Goal: Task Accomplishment & Management: Use online tool/utility

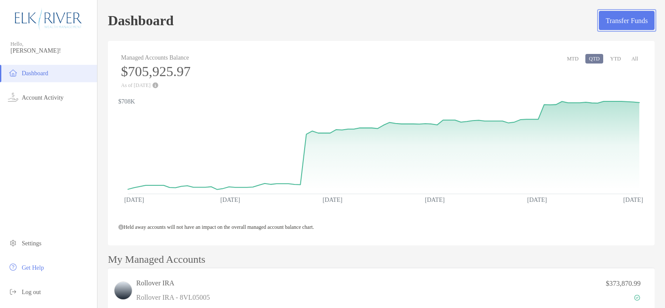
click at [599, 25] on button "Transfer Funds" at bounding box center [627, 20] width 56 height 19
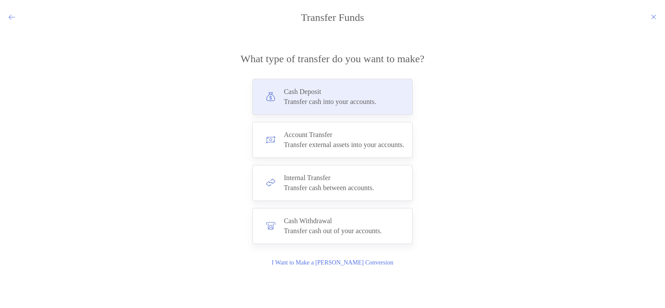
click at [387, 96] on div "Cash Deposit Transfer cash into your accounts." at bounding box center [333, 97] width 160 height 36
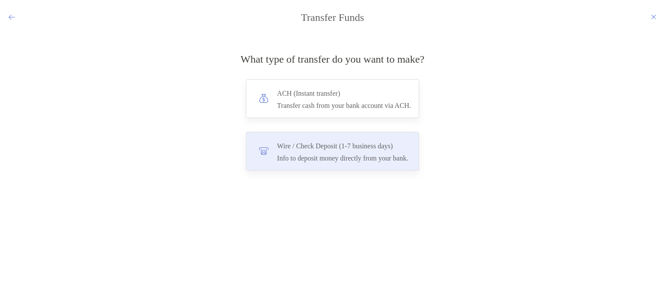
click at [408, 147] on h4 "Wire / Check Deposit (1-7 business days)" at bounding box center [342, 146] width 131 height 12
click at [0, 0] on input "****" at bounding box center [0, 0] width 0 height 0
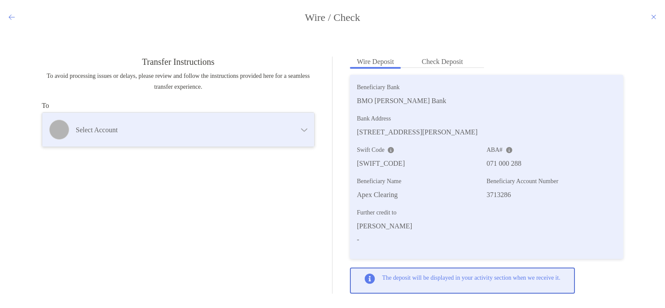
click at [289, 121] on div "Select account" at bounding box center [178, 130] width 272 height 34
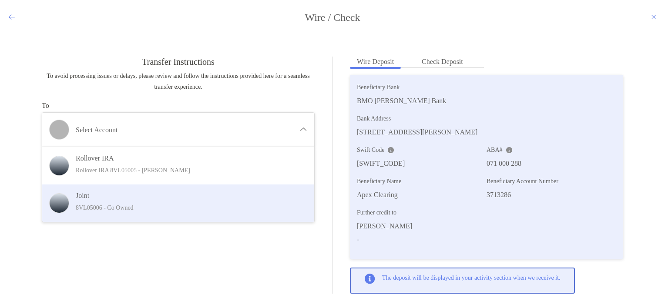
click at [227, 198] on h4 "Joint" at bounding box center [185, 196] width 219 height 8
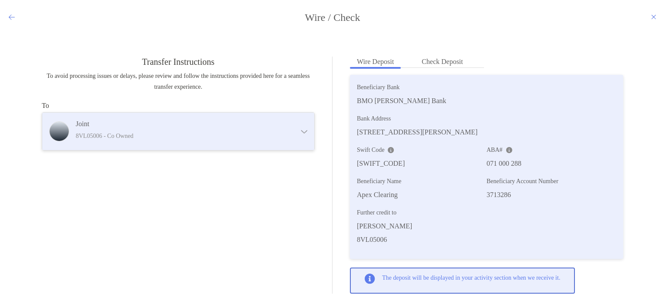
click at [275, 136] on p "8VL05006 - Co Owned" at bounding box center [181, 136] width 211 height 11
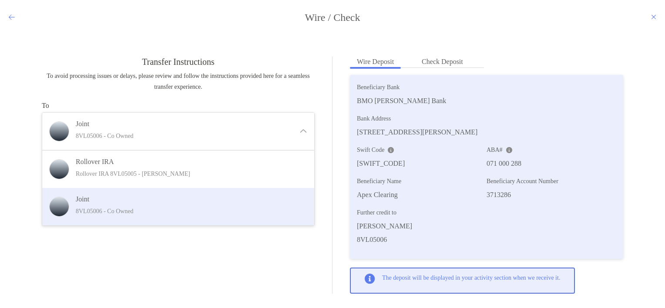
click at [245, 194] on div "Joint 8VL05006 - Co Owned" at bounding box center [178, 206] width 272 height 37
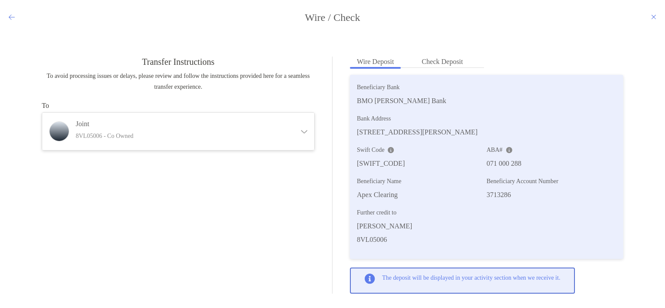
click at [12, 18] on icon "modal" at bounding box center [12, 16] width 6 height 7
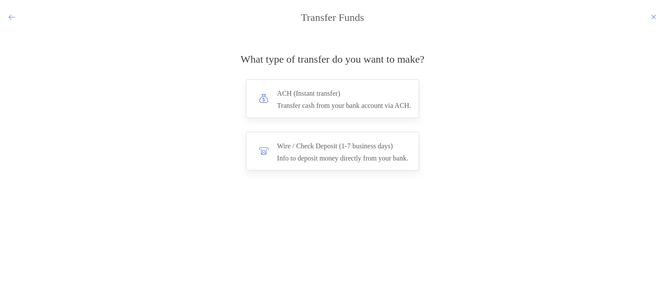
click at [12, 18] on icon "modal" at bounding box center [12, 16] width 6 height 7
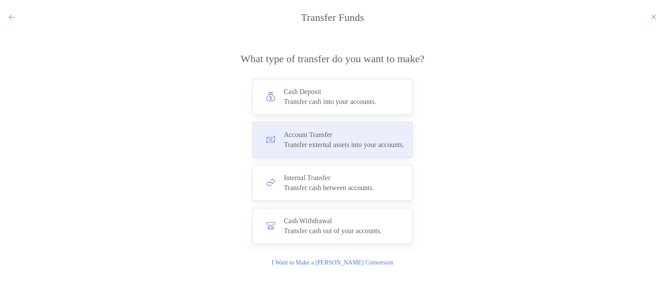
click at [400, 131] on h4 "Account Transfer" at bounding box center [344, 135] width 121 height 8
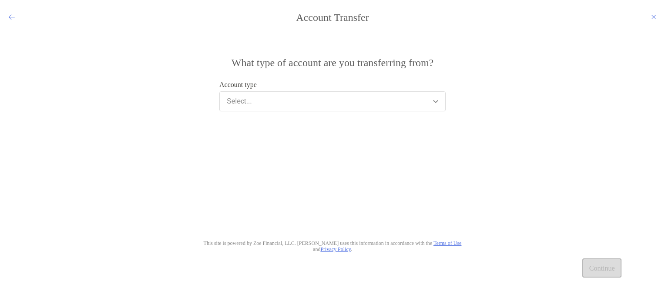
click at [347, 101] on button "Select..." at bounding box center [332, 101] width 226 height 20
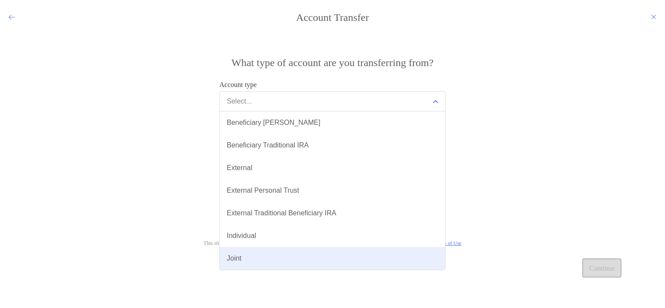
click at [303, 259] on button "Joint" at bounding box center [333, 258] width 226 height 23
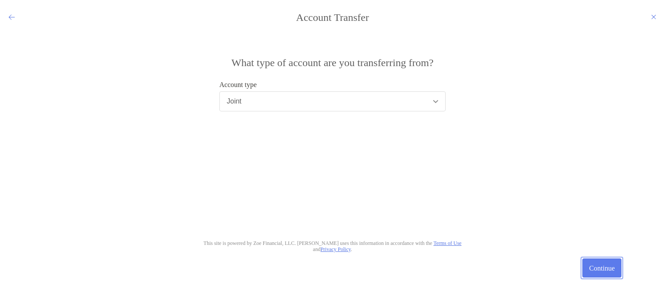
click at [583, 264] on button "Continue" at bounding box center [602, 268] width 39 height 19
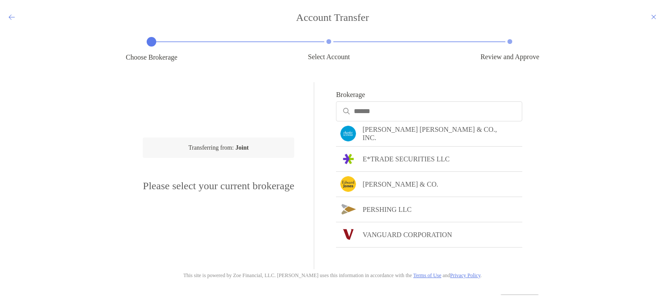
click at [401, 116] on div "modal" at bounding box center [429, 111] width 186 height 20
click at [401, 115] on input "Brokerage" at bounding box center [437, 111] width 167 height 7
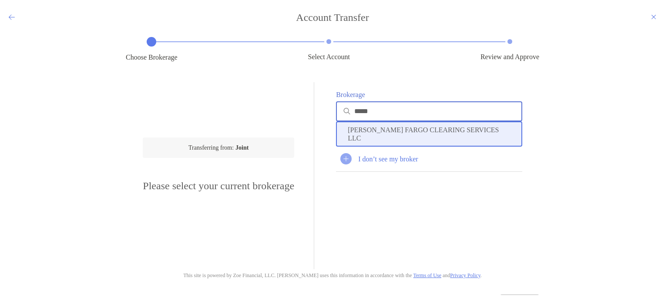
type input "*****"
click at [404, 129] on div "WELLS FARGO CLEARING SERVICES LLC" at bounding box center [429, 133] width 186 height 25
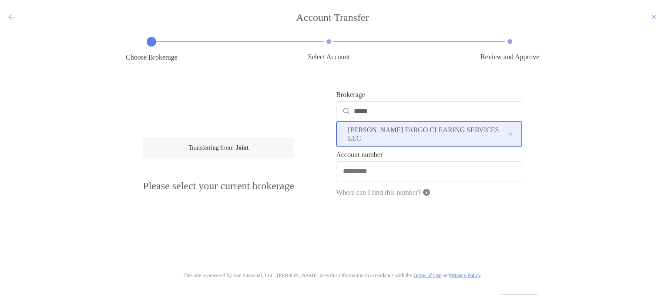
click at [400, 165] on div "modal" at bounding box center [429, 172] width 186 height 20
click at [400, 168] on input "Account number" at bounding box center [429, 171] width 185 height 7
click at [11, 15] on icon "modal" at bounding box center [12, 16] width 6 height 7
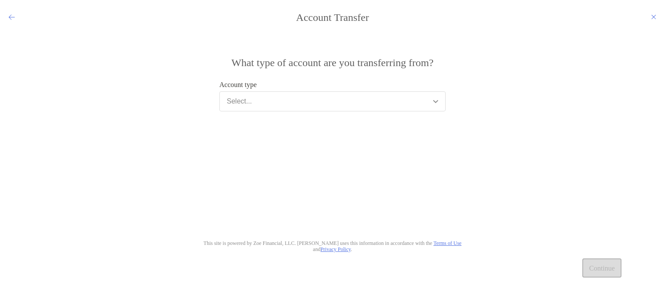
click at [270, 105] on button "Select..." at bounding box center [332, 101] width 226 height 20
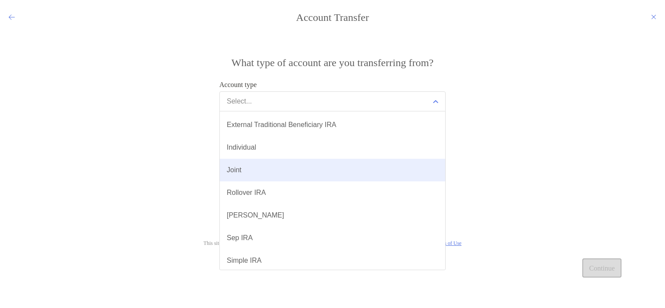
scroll to position [66, 0]
click at [286, 170] on button "Individual" at bounding box center [333, 169] width 226 height 23
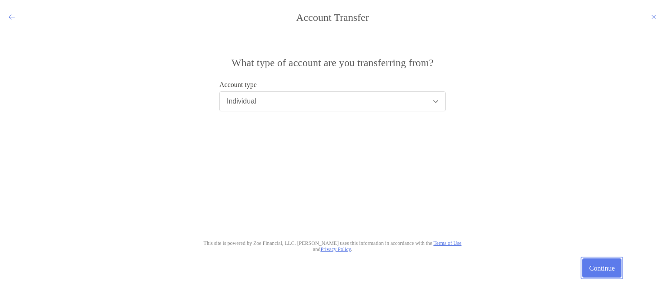
click at [590, 262] on button "Continue" at bounding box center [602, 268] width 39 height 19
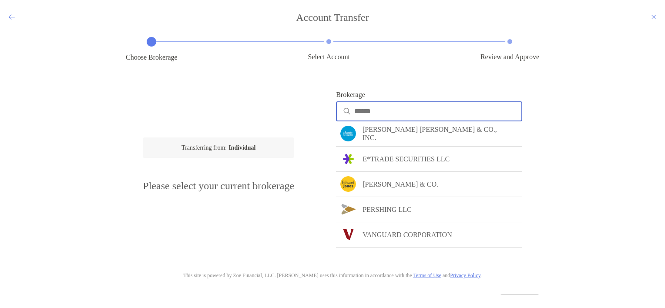
click at [386, 115] on input "Brokerage" at bounding box center [437, 111] width 167 height 7
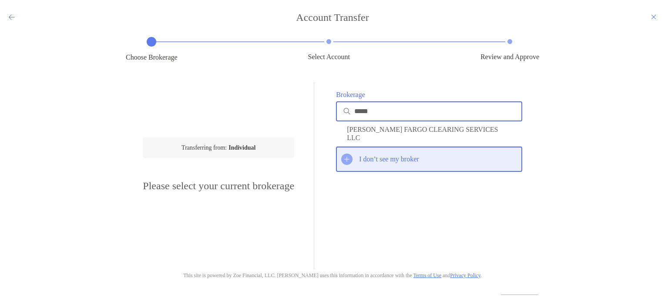
type input "*****"
click at [384, 160] on p "I don’t see my broker" at bounding box center [389, 159] width 60 height 8
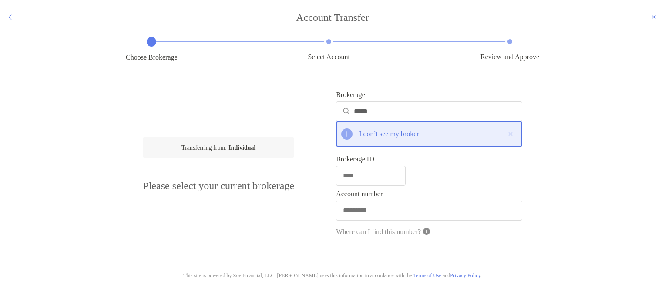
click at [11, 15] on icon "modal" at bounding box center [12, 16] width 6 height 7
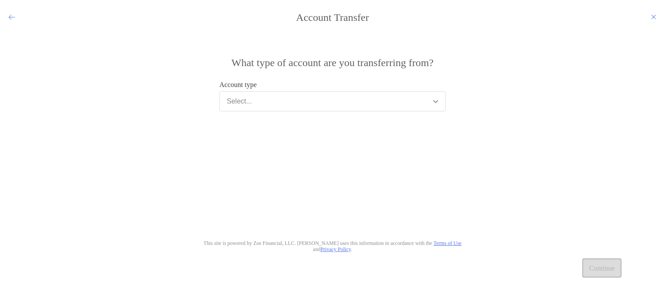
click at [11, 15] on icon "modal" at bounding box center [12, 16] width 6 height 7
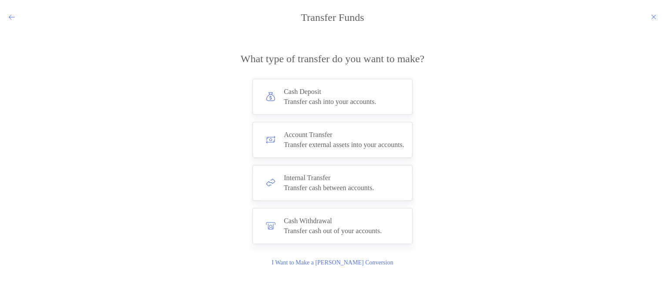
click at [11, 15] on icon "modal" at bounding box center [12, 16] width 6 height 7
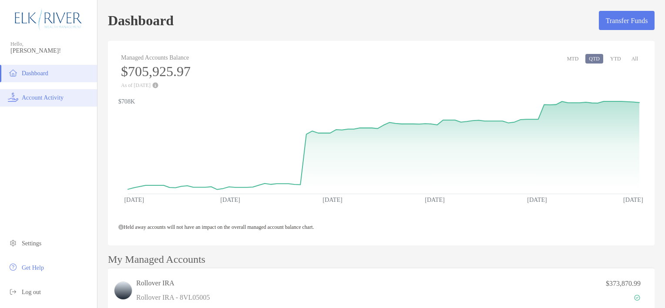
click at [40, 96] on span "Account Activity" at bounding box center [43, 97] width 42 height 7
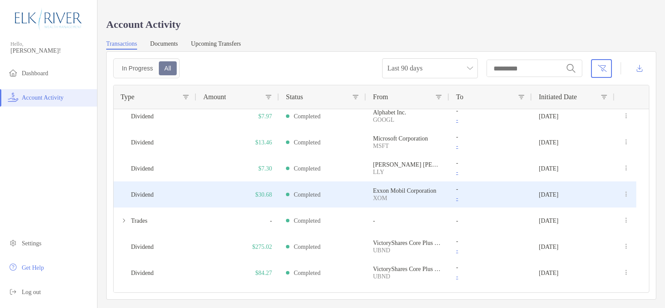
scroll to position [378, 0]
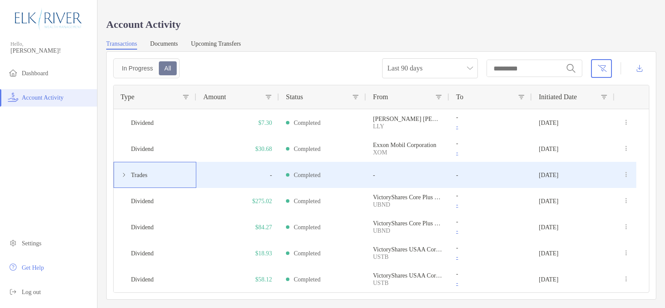
click at [125, 175] on span at bounding box center [124, 175] width 7 height 7
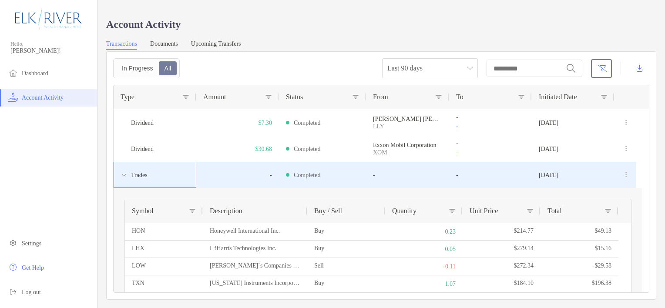
click at [125, 175] on span at bounding box center [124, 175] width 7 height 7
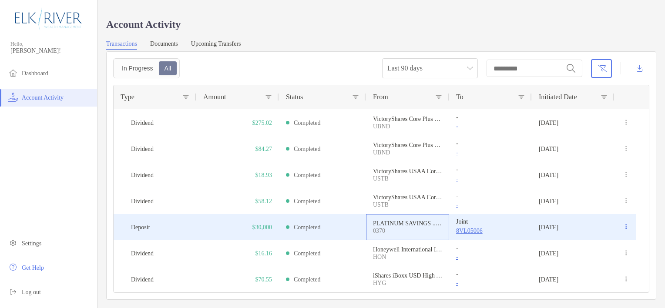
click at [407, 226] on p "PLATINUM SAVINGS ...0370" at bounding box center [407, 223] width 69 height 7
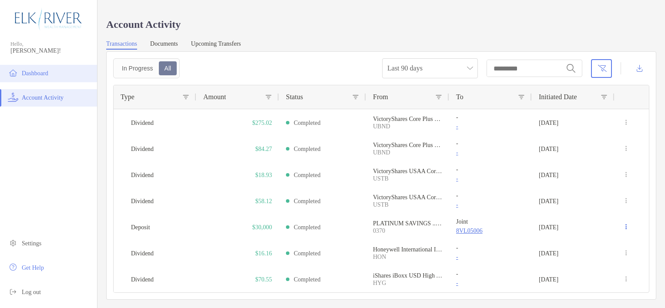
click at [40, 71] on span "Dashboard" at bounding box center [35, 73] width 27 height 7
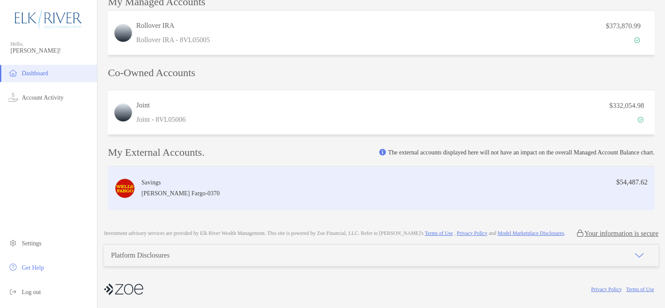
click at [480, 179] on div "Savings Wells Fargo - 0370 $54,487.62" at bounding box center [381, 189] width 547 height 44
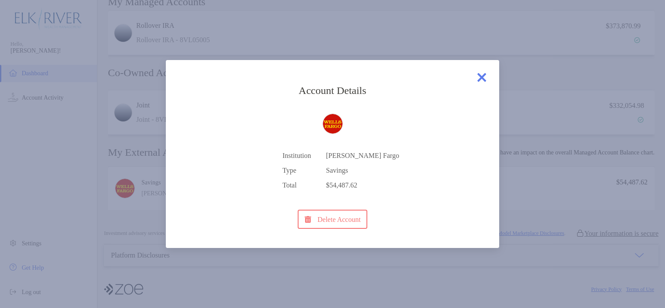
click at [481, 78] on img at bounding box center [481, 77] width 17 height 17
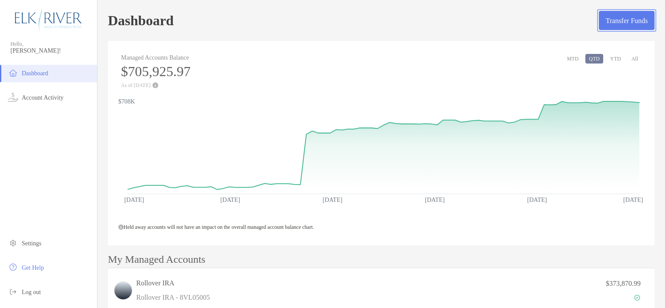
click at [599, 15] on button "Transfer Funds" at bounding box center [627, 20] width 56 height 19
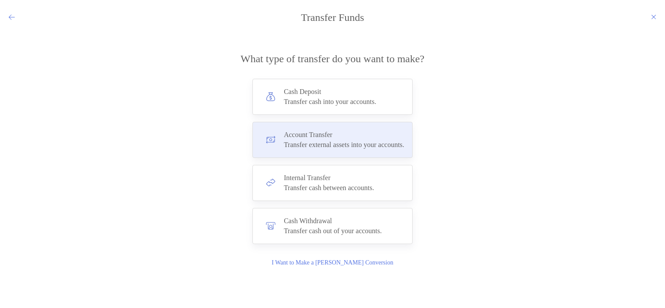
click at [312, 138] on h4 "Account Transfer" at bounding box center [344, 135] width 121 height 8
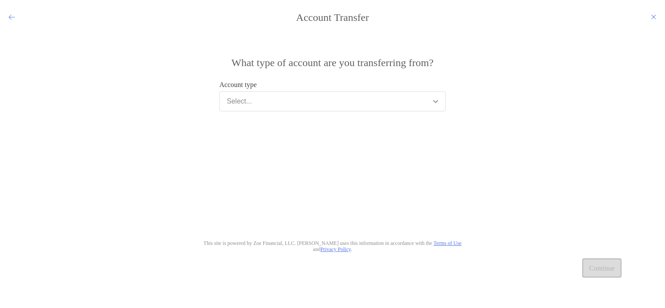
click at [314, 100] on button "Select..." at bounding box center [332, 101] width 226 height 20
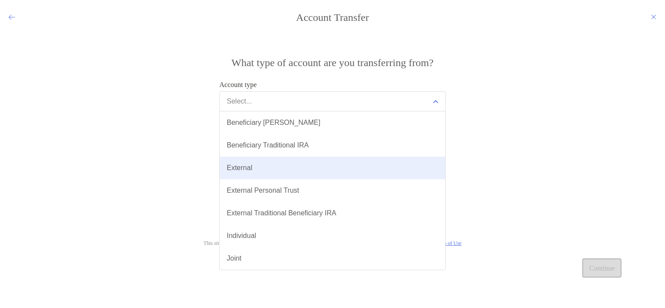
click at [290, 166] on button "External" at bounding box center [333, 168] width 226 height 23
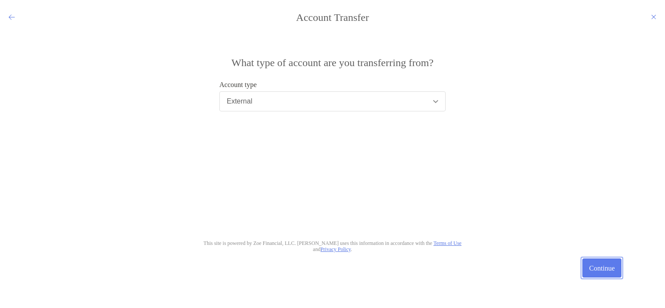
click at [593, 263] on button "Continue" at bounding box center [602, 268] width 39 height 19
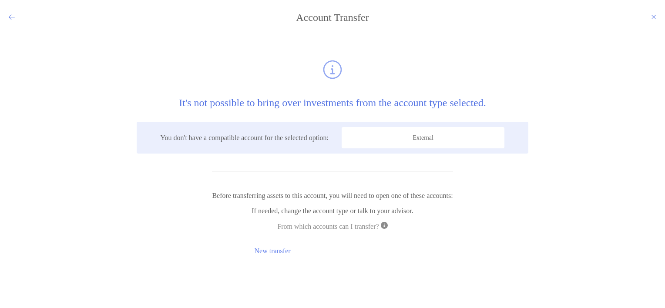
click at [440, 146] on span "External" at bounding box center [423, 137] width 163 height 21
click at [392, 138] on span "External" at bounding box center [423, 137] width 163 height 21
click at [9, 18] on icon "modal" at bounding box center [12, 16] width 6 height 7
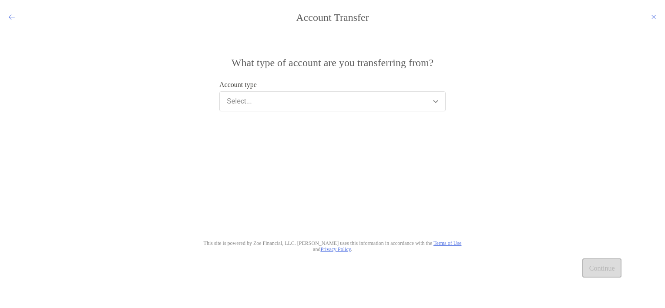
drag, startPoint x: 9, startPoint y: 18, endPoint x: 283, endPoint y: 101, distance: 286.5
click at [283, 101] on button "Select..." at bounding box center [332, 101] width 226 height 20
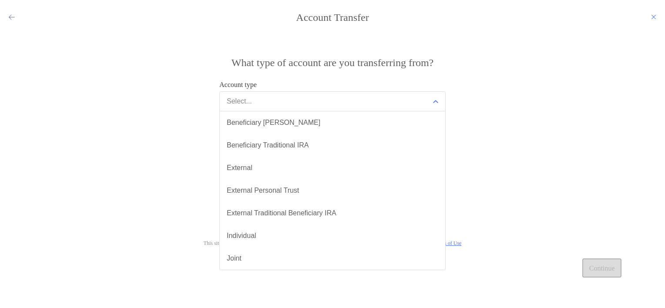
click at [283, 101] on button "Select..." at bounding box center [332, 101] width 226 height 20
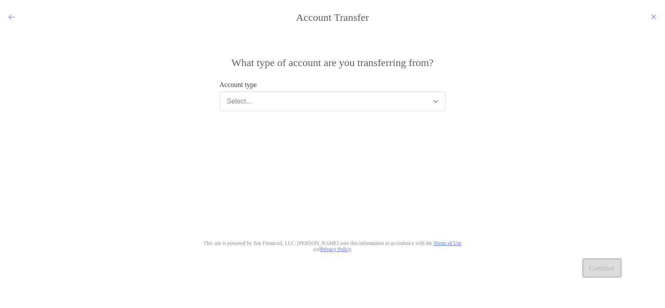
click at [14, 13] on div "modal" at bounding box center [12, 17] width 6 height 8
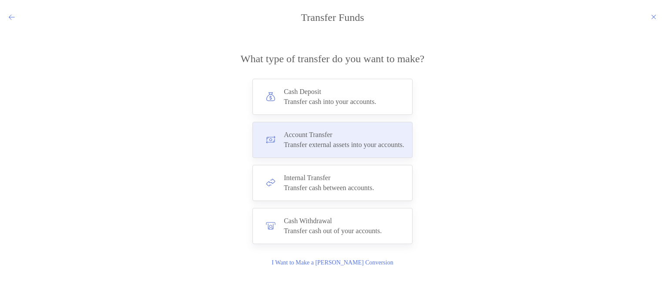
click at [404, 131] on h4 "Account Transfer" at bounding box center [344, 135] width 121 height 8
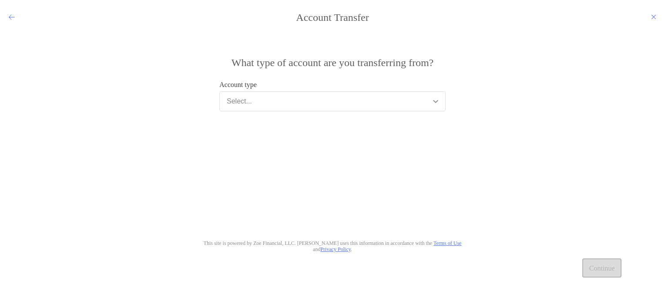
click at [340, 106] on button "Select..." at bounding box center [332, 101] width 226 height 20
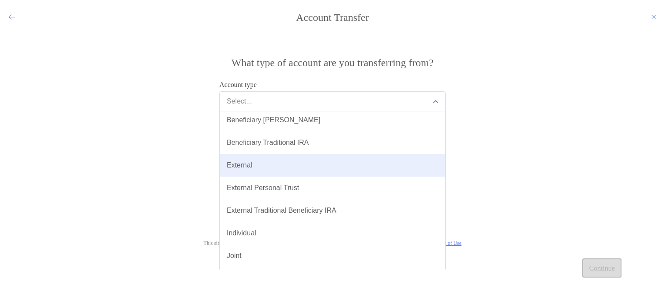
click at [282, 174] on button "External" at bounding box center [333, 165] width 226 height 23
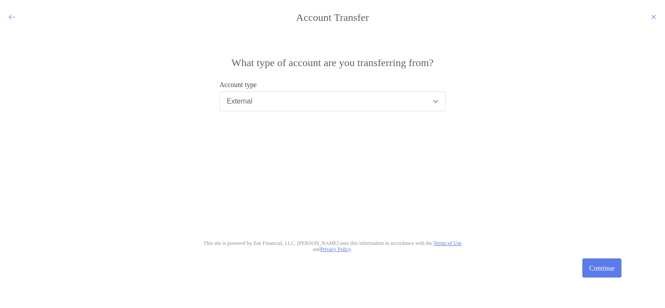
click at [392, 99] on button "External" at bounding box center [332, 101] width 226 height 20
click at [591, 264] on button "Continue" at bounding box center [602, 268] width 39 height 19
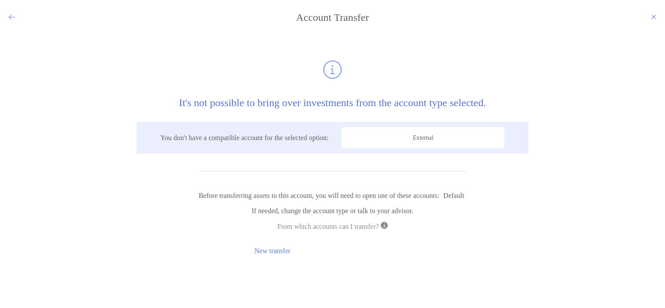
click at [11, 13] on div "modal" at bounding box center [12, 17] width 6 height 8
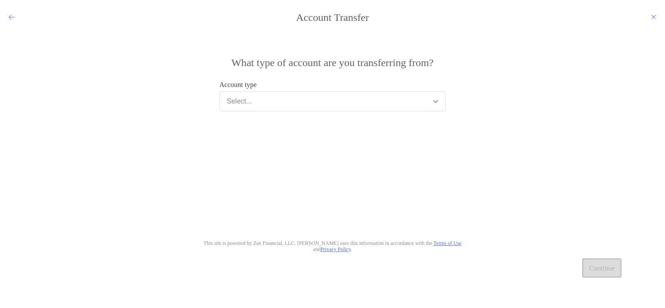
click at [317, 98] on button "Select..." at bounding box center [332, 101] width 226 height 20
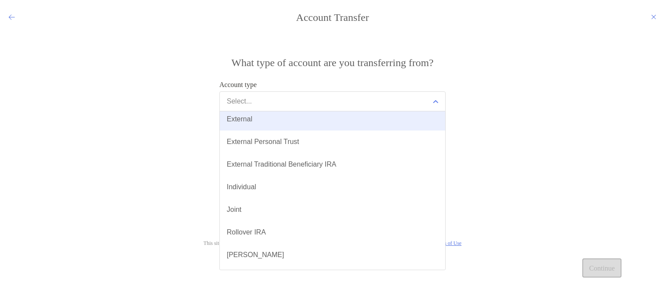
scroll to position [52, 0]
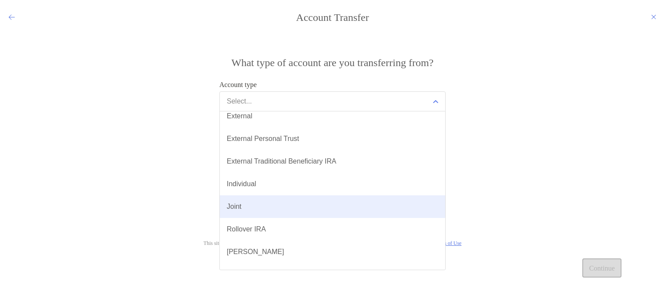
click at [299, 202] on button "Joint" at bounding box center [333, 206] width 226 height 23
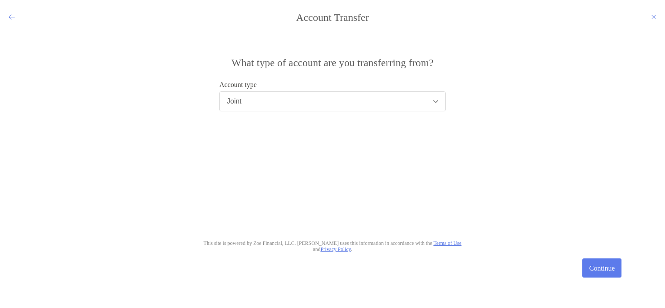
click at [15, 17] on h4 "Account Transfer" at bounding box center [332, 17] width 665 height 12
click at [12, 17] on icon "modal" at bounding box center [12, 16] width 6 height 7
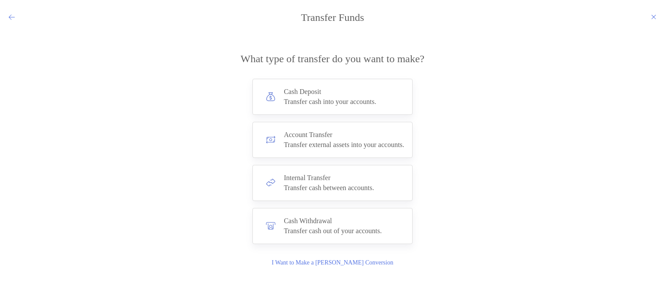
drag, startPoint x: 12, startPoint y: 17, endPoint x: 51, endPoint y: 86, distance: 78.4
click at [51, 86] on div "**********" at bounding box center [332, 154] width 665 height 308
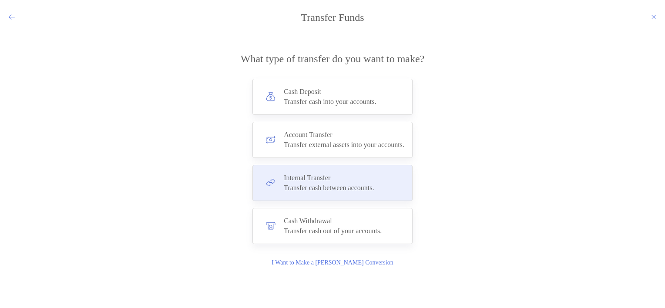
click at [349, 183] on div "Internal Transfer Transfer cash between accounts." at bounding box center [329, 183] width 90 height 18
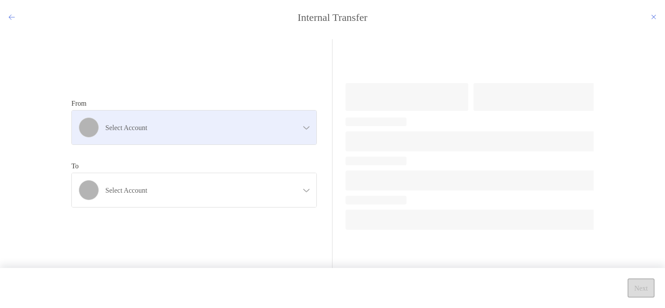
click at [261, 133] on div "Select account" at bounding box center [194, 128] width 245 height 34
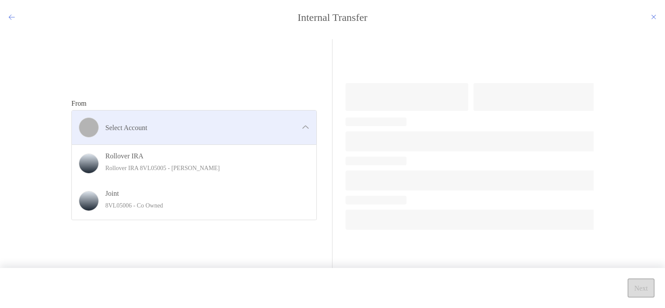
click at [261, 133] on div "Select account" at bounding box center [194, 128] width 245 height 34
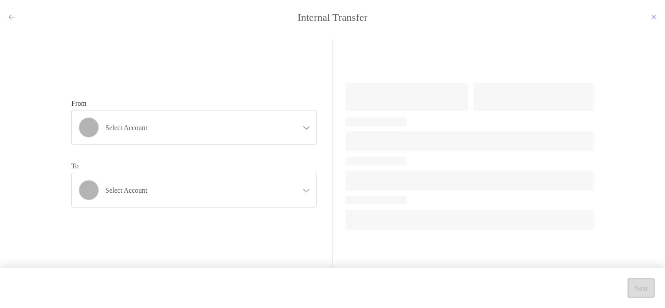
click at [11, 10] on div "Internal Transfer From Select account Rollover IRA Rollover IRA 8VL05005 - Andr…" at bounding box center [332, 154] width 665 height 308
click at [11, 17] on icon "modal" at bounding box center [12, 16] width 6 height 7
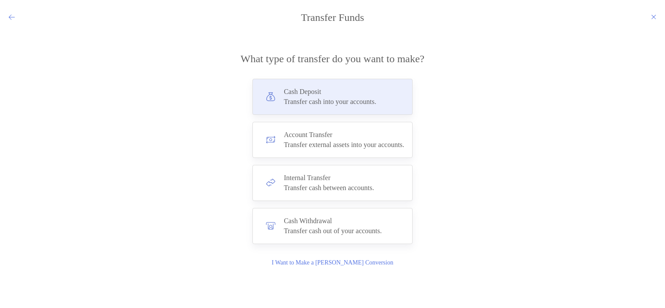
click at [395, 94] on div "Cash Deposit Transfer cash into your accounts." at bounding box center [333, 97] width 160 height 36
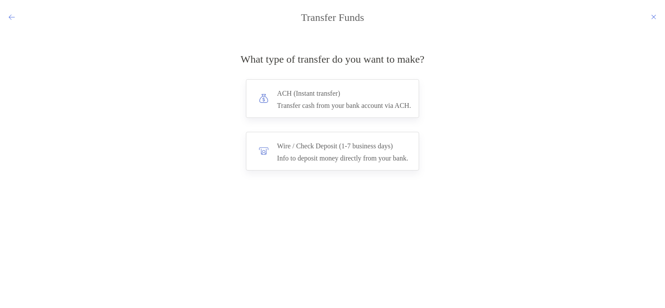
click at [10, 16] on icon "modal" at bounding box center [12, 16] width 6 height 7
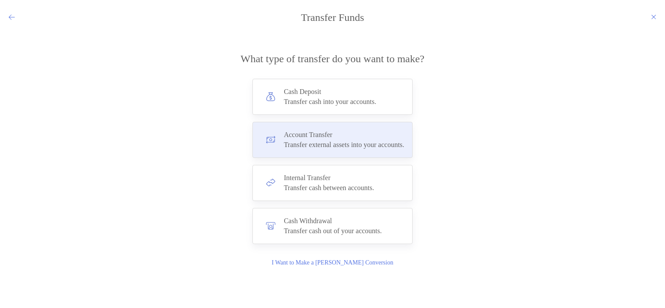
click at [357, 137] on h4 "Account Transfer" at bounding box center [344, 135] width 121 height 8
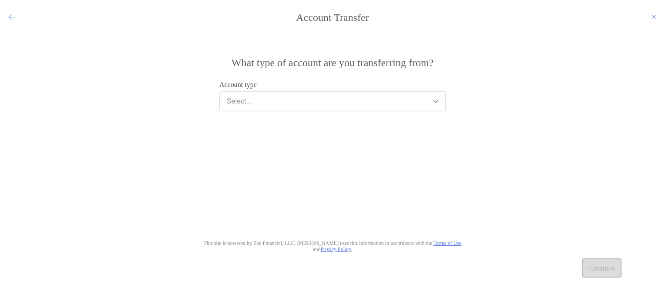
click at [273, 98] on button "Select..." at bounding box center [332, 101] width 226 height 20
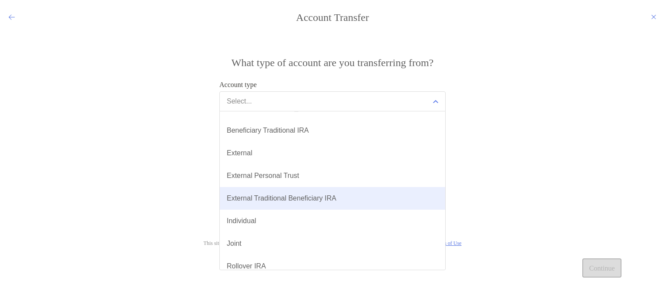
scroll to position [0, 0]
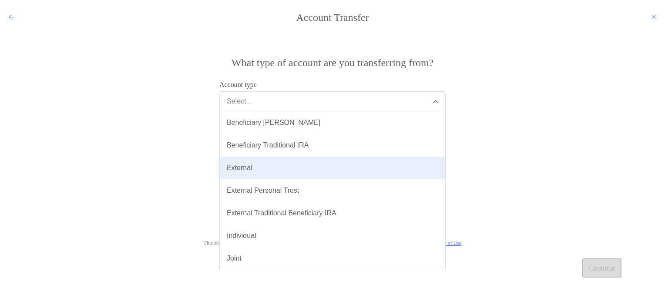
click at [279, 173] on button "External" at bounding box center [333, 168] width 226 height 23
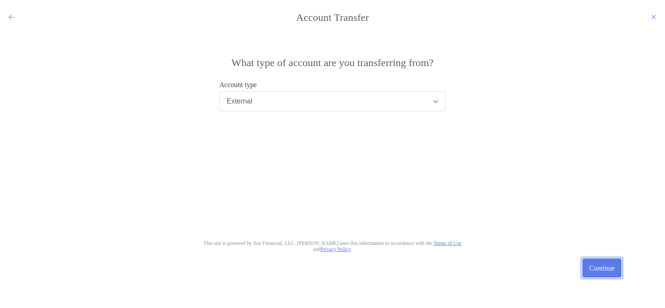
click at [601, 263] on button "Continue" at bounding box center [602, 268] width 39 height 19
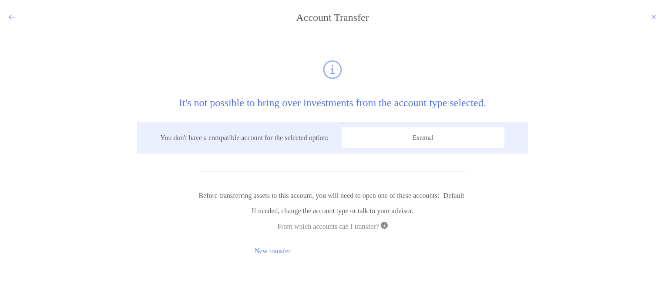
click at [440, 136] on span "External" at bounding box center [423, 137] width 163 height 21
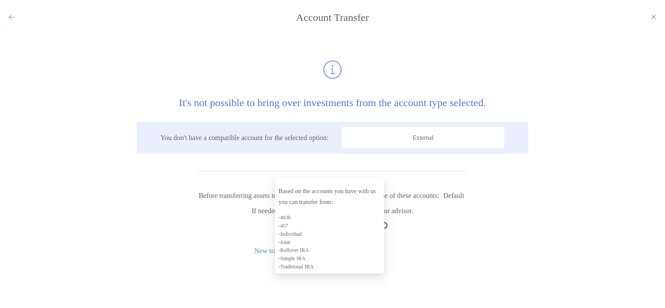
click at [388, 222] on img "modal" at bounding box center [384, 225] width 7 height 7
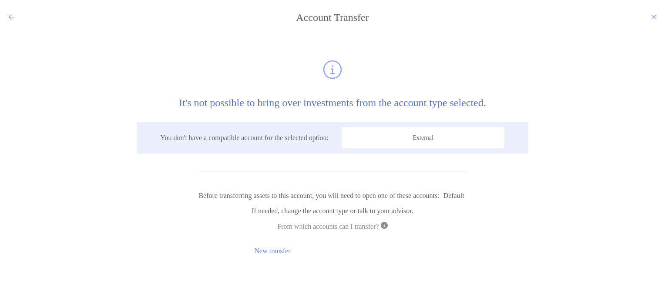
click at [15, 13] on h4 "Account Transfer" at bounding box center [332, 17] width 665 height 12
click at [9, 16] on icon "modal" at bounding box center [12, 16] width 6 height 7
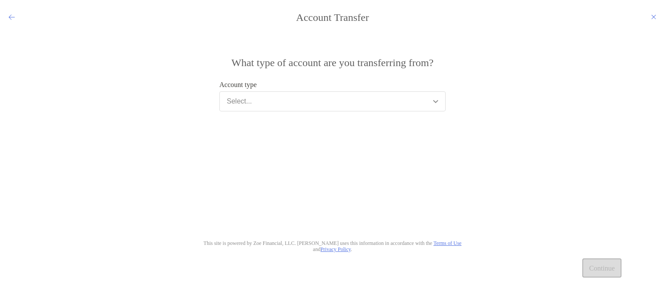
click at [261, 104] on button "Select..." at bounding box center [332, 101] width 226 height 20
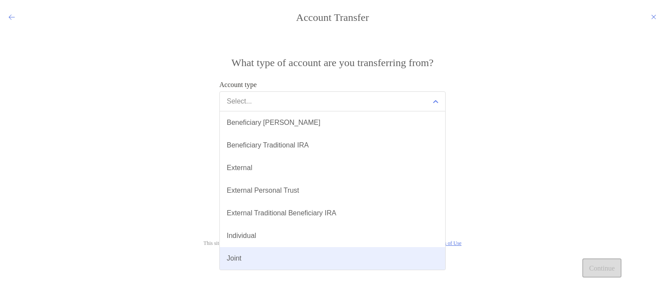
click at [251, 256] on button "Joint" at bounding box center [333, 258] width 226 height 23
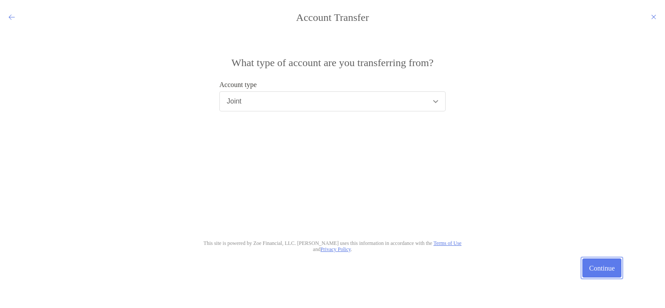
click at [583, 259] on button "Continue" at bounding box center [602, 268] width 39 height 19
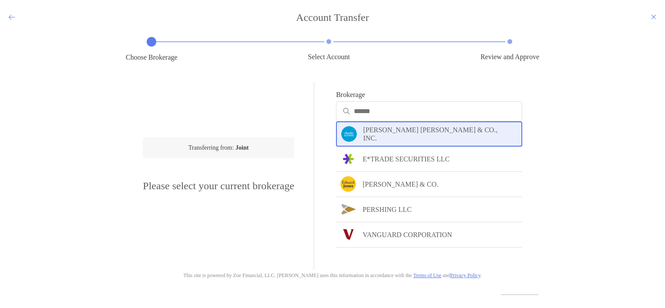
scroll to position [36, 0]
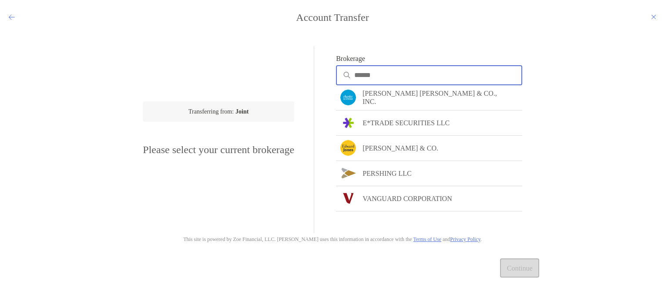
click at [375, 75] on input "Brokerage" at bounding box center [437, 74] width 167 height 7
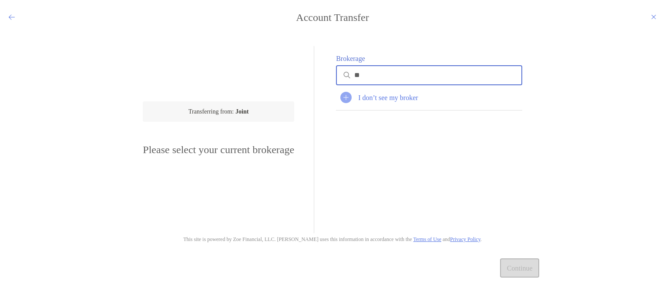
type input "*"
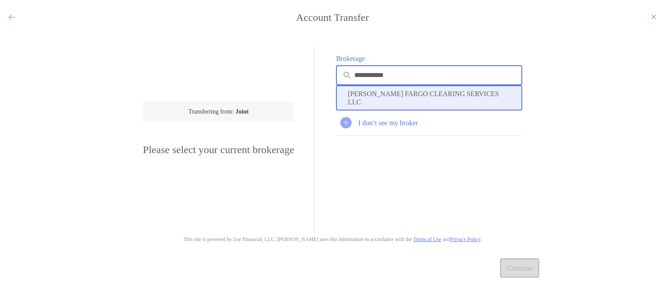
type input "**********"
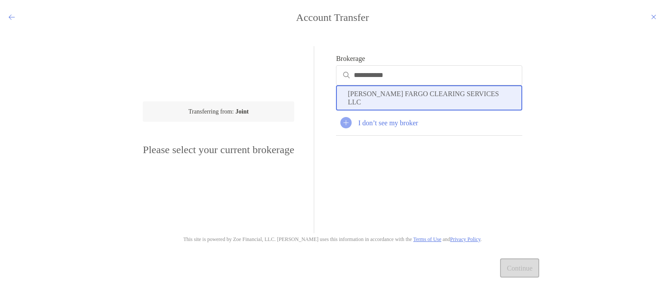
click at [384, 95] on p "WELLS FARGO CLEARING SERVICES LLC" at bounding box center [429, 98] width 163 height 17
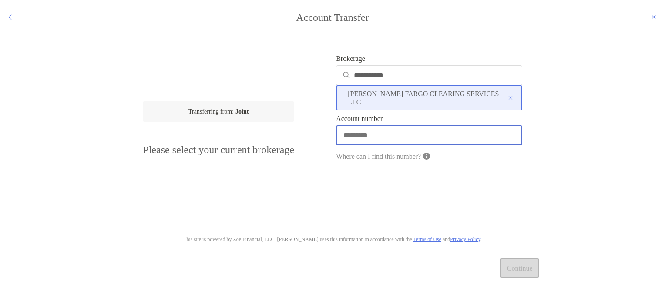
click at [370, 135] on input "Account number" at bounding box center [429, 134] width 185 height 7
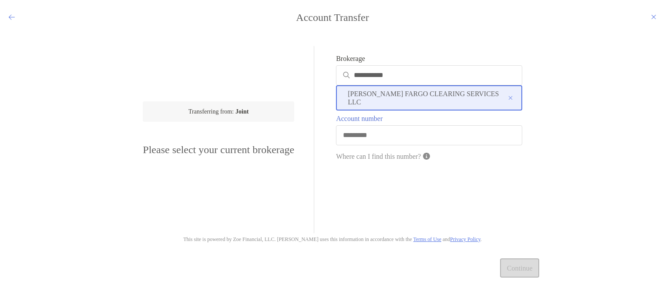
click at [9, 17] on icon "modal" at bounding box center [12, 16] width 6 height 7
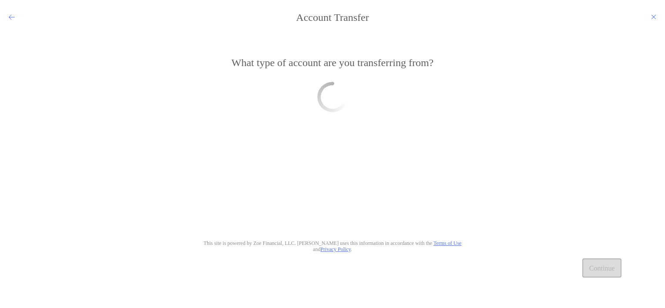
click at [9, 17] on icon "modal" at bounding box center [12, 16] width 6 height 7
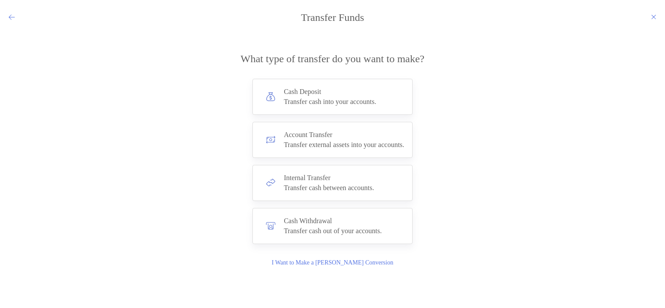
click at [9, 17] on icon "modal" at bounding box center [12, 16] width 6 height 7
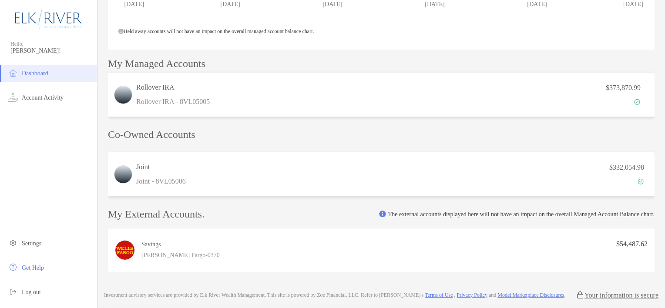
scroll to position [200, 0]
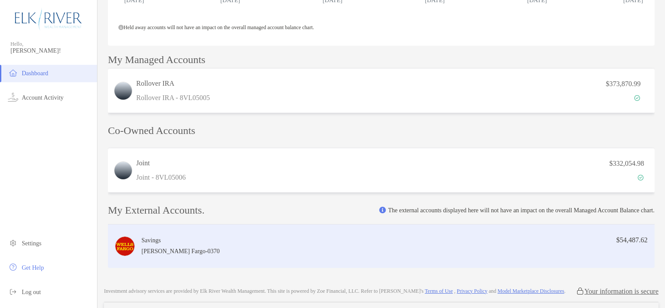
click at [549, 230] on div "Savings Wells Fargo - 0370 $54,487.62" at bounding box center [381, 247] width 547 height 44
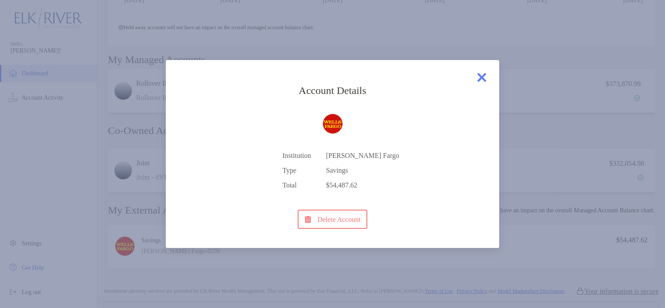
drag, startPoint x: 341, startPoint y: 152, endPoint x: 499, endPoint y: 80, distance: 173.6
click at [499, 80] on div "Account Details Institution Wells Fargo Type Savings Total $54,487.62 Delete Ac…" at bounding box center [333, 154] width 334 height 188
click at [485, 78] on img at bounding box center [481, 77] width 17 height 17
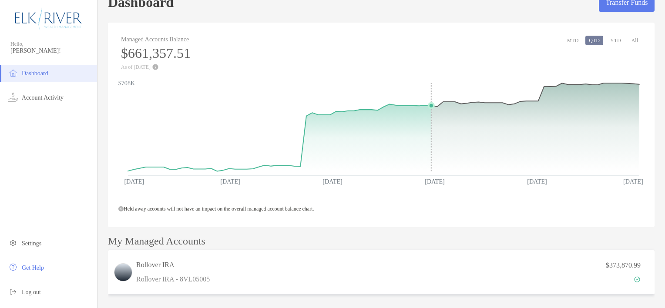
scroll to position [17, 0]
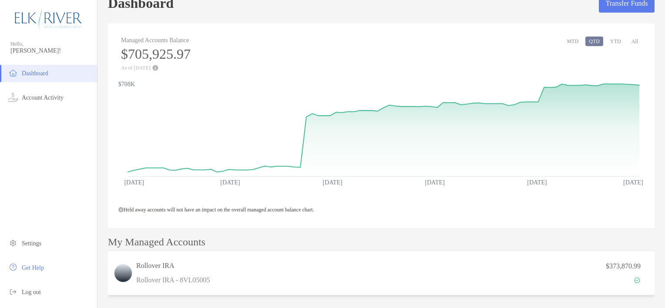
click at [280, 68] on div "Managed Accounts Balance $705,925.97 As of Sep 24, '25 MTD QTD YTD All" at bounding box center [381, 49] width 547 height 43
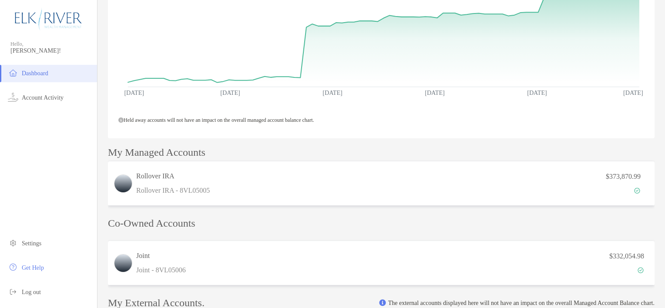
scroll to position [0, 0]
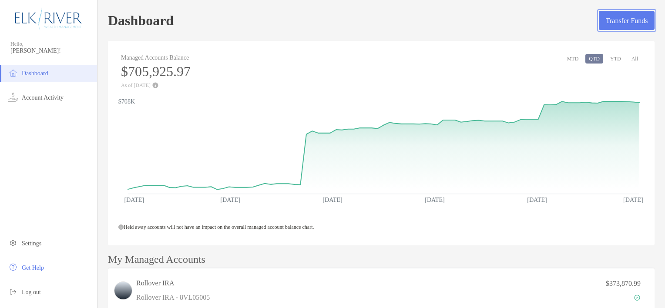
click at [622, 15] on button "Transfer Funds" at bounding box center [627, 20] width 56 height 19
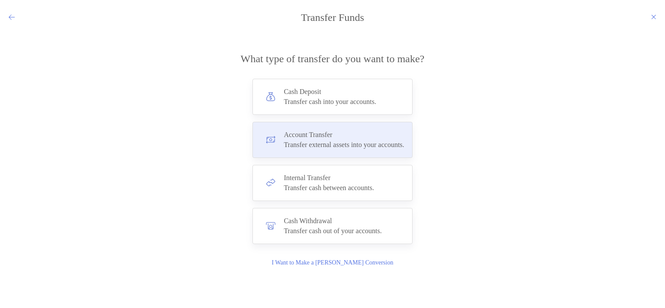
click at [368, 148] on div "Transfer external assets into your accounts." at bounding box center [344, 145] width 121 height 8
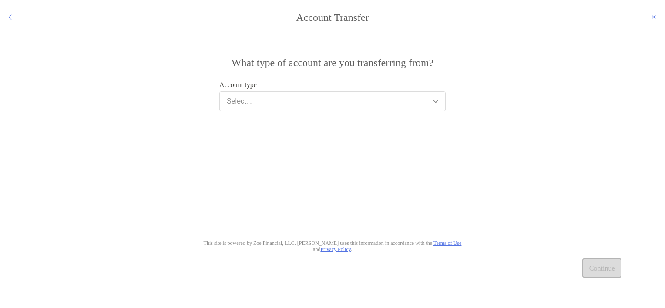
click at [324, 102] on button "Select..." at bounding box center [332, 101] width 226 height 20
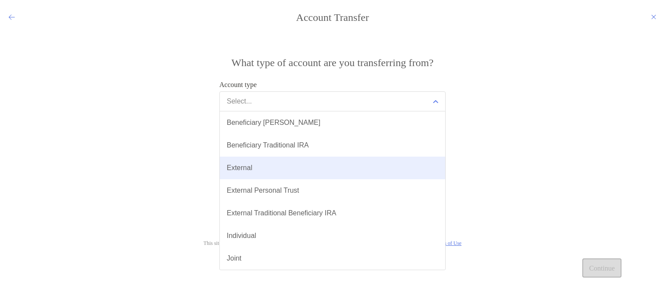
click at [291, 164] on button "External" at bounding box center [333, 168] width 226 height 23
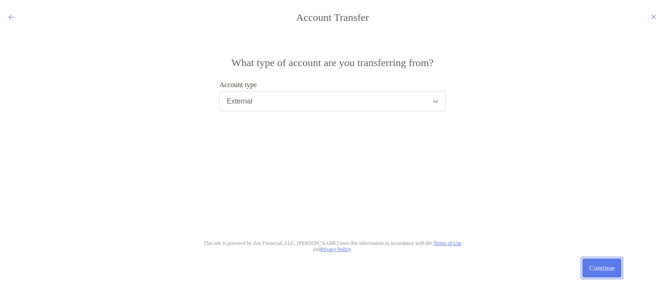
click at [590, 267] on button "Continue" at bounding box center [602, 268] width 39 height 19
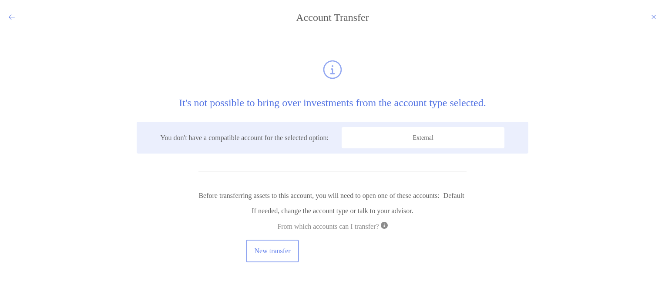
click at [280, 250] on button "New transfer" at bounding box center [273, 251] width 50 height 19
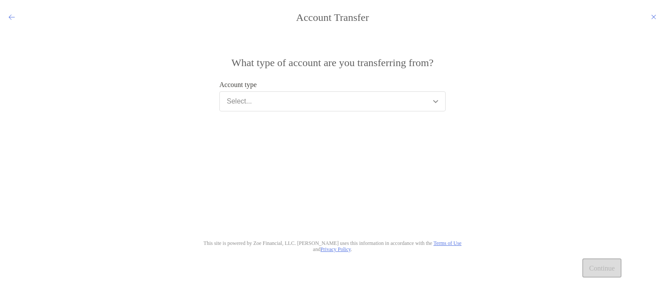
click at [279, 96] on button "Select..." at bounding box center [332, 101] width 226 height 20
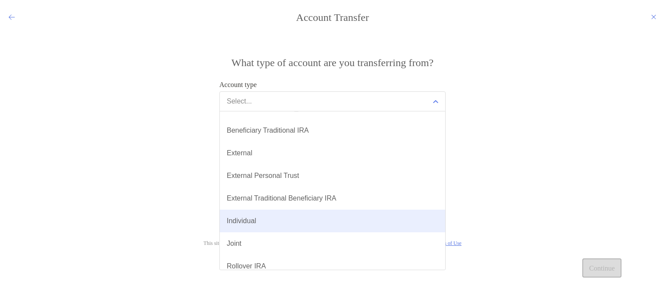
scroll to position [14, 0]
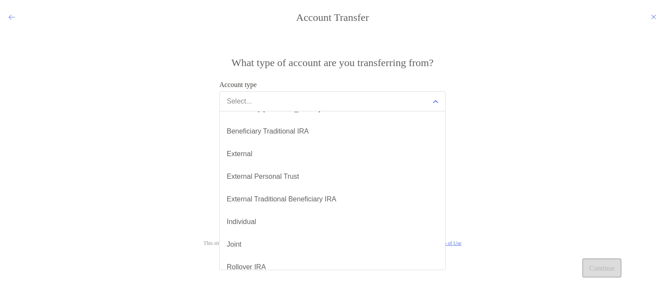
drag, startPoint x: 288, startPoint y: 225, endPoint x: 267, endPoint y: 276, distance: 54.7
click at [267, 276] on div "What type of account are you transferring from? Account type Select... Benefici…" at bounding box center [332, 163] width 665 height 263
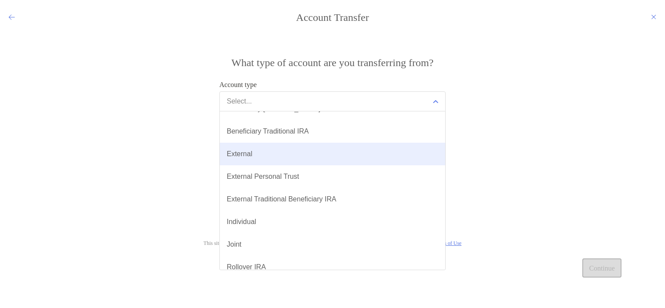
click at [278, 157] on button "External" at bounding box center [333, 154] width 226 height 23
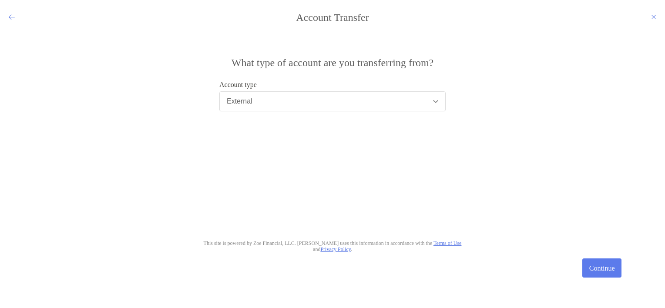
click at [377, 99] on button "External" at bounding box center [332, 101] width 226 height 20
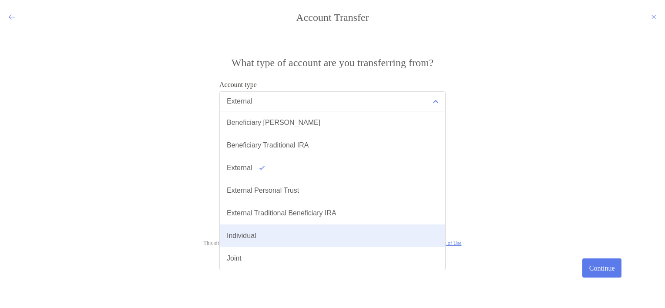
click at [300, 232] on button "Individual" at bounding box center [333, 236] width 226 height 23
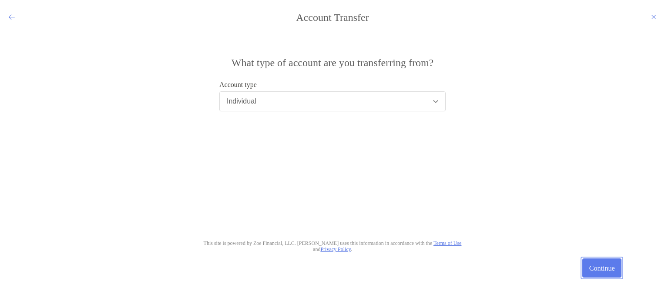
click at [603, 263] on button "Continue" at bounding box center [602, 268] width 39 height 19
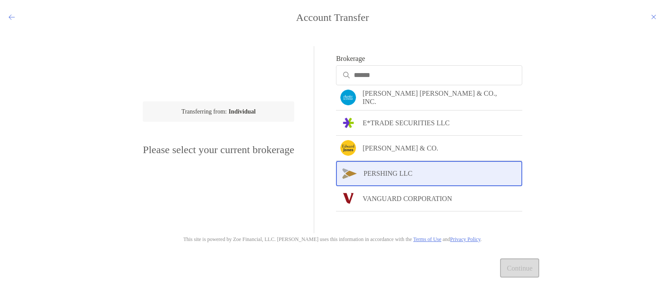
scroll to position [0, 0]
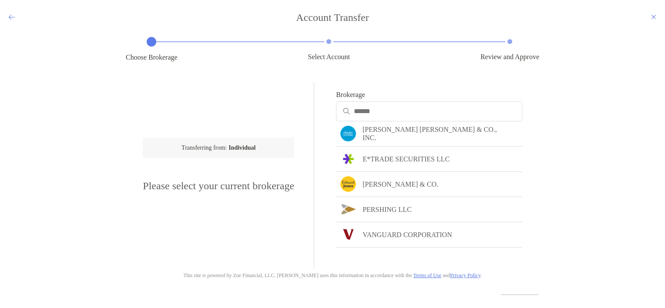
click at [381, 107] on div "modal" at bounding box center [429, 111] width 186 height 20
click at [381, 108] on input "Brokerage" at bounding box center [437, 111] width 167 height 7
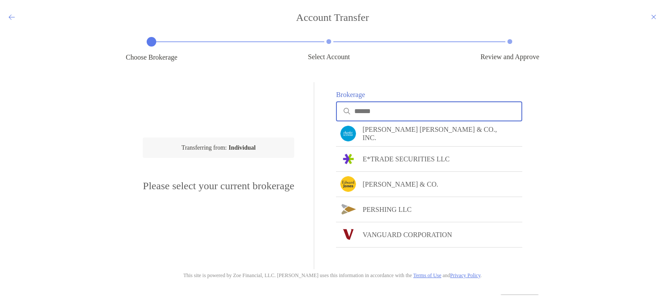
click at [380, 111] on input "Brokerage" at bounding box center [437, 111] width 167 height 7
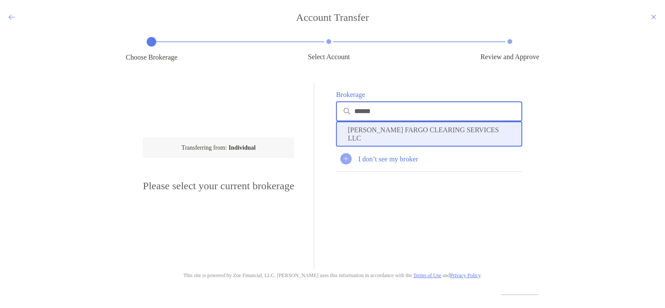
type input "*****"
click at [401, 139] on div "WELLS FARGO CLEARING SERVICES LLC" at bounding box center [429, 133] width 186 height 25
click at [375, 110] on input "*****" at bounding box center [437, 111] width 167 height 7
drag, startPoint x: 395, startPoint y: 111, endPoint x: 339, endPoint y: 110, distance: 56.2
click at [339, 110] on div "Brokerage ***** WELLS FARGO CLEARING SERVICES LLC Account number Where can I fi…" at bounding box center [418, 175] width 209 height 187
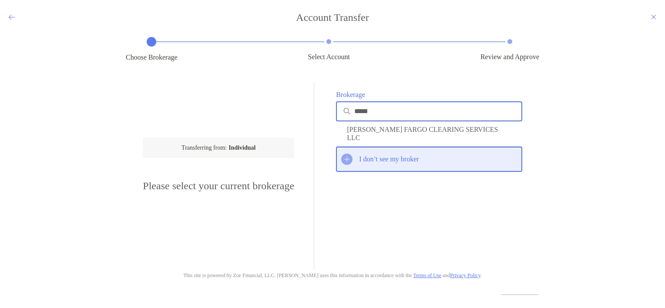
type input "*****"
click at [388, 154] on div "I don’t see my broker" at bounding box center [429, 159] width 186 height 25
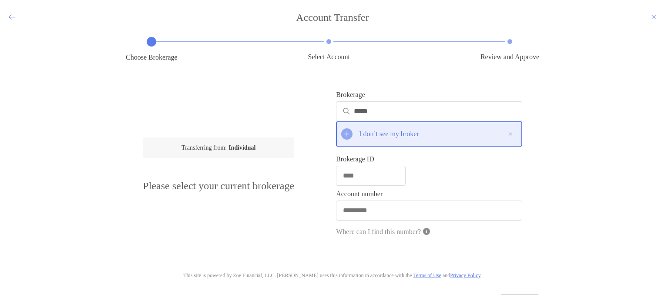
click at [6, 13] on h4 "Account Transfer" at bounding box center [332, 17] width 665 height 12
click at [11, 16] on icon "modal" at bounding box center [12, 16] width 6 height 7
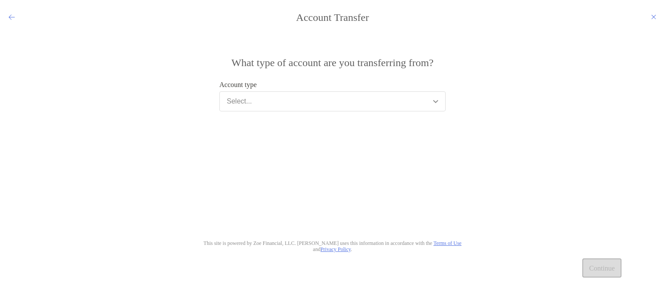
click at [11, 16] on icon "modal" at bounding box center [12, 16] width 6 height 7
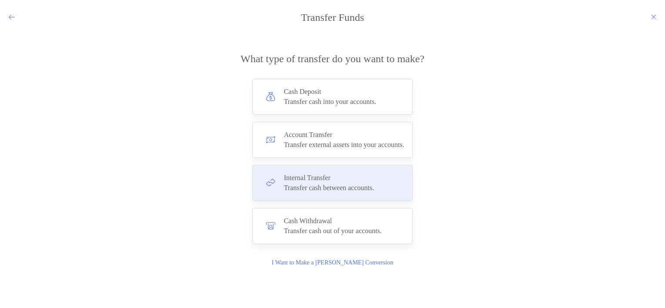
click at [366, 187] on div "Transfer cash between accounts." at bounding box center [329, 188] width 90 height 8
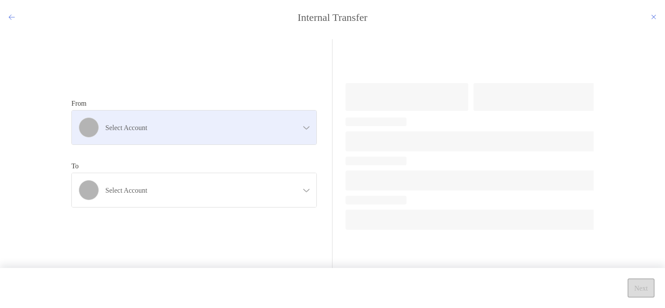
drag, startPoint x: 253, startPoint y: 117, endPoint x: 208, endPoint y: 127, distance: 46.5
click at [208, 127] on h4 "Select account" at bounding box center [199, 128] width 188 height 8
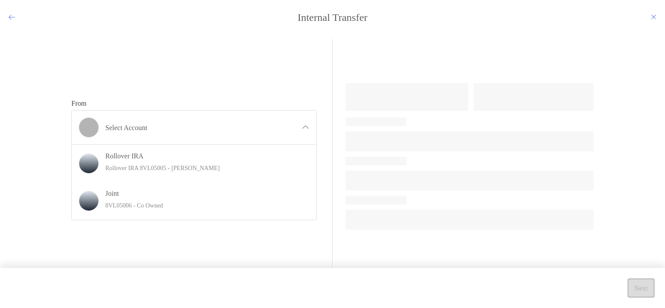
click at [195, 268] on div "From Select account Rollover IRA Rollover IRA 8VL05005 - Andrew Thomson Joint 8…" at bounding box center [332, 158] width 522 height 239
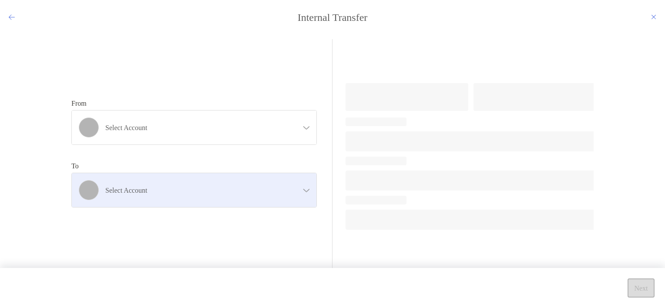
click at [201, 190] on h4 "Select account" at bounding box center [199, 190] width 188 height 8
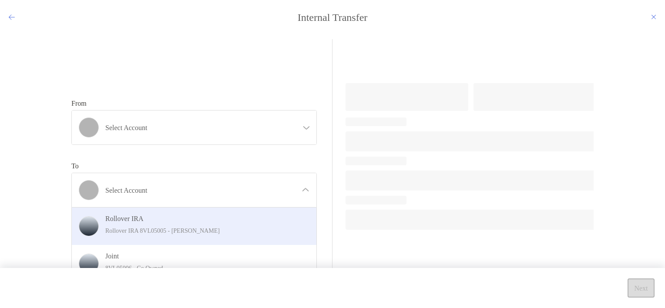
scroll to position [14, 0]
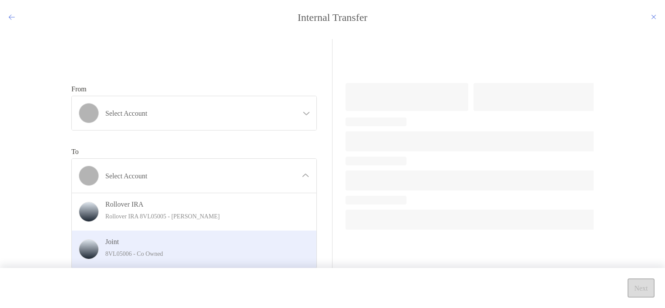
click at [186, 239] on h4 "Joint" at bounding box center [203, 242] width 196 height 8
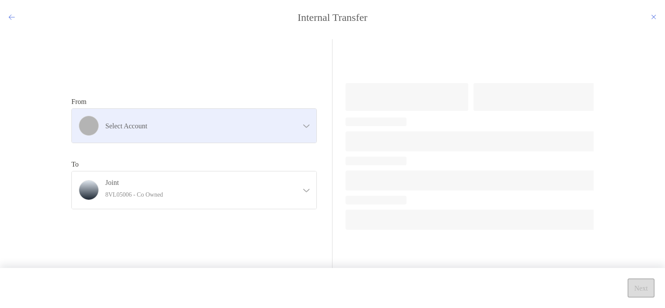
click at [182, 124] on h4 "Select account" at bounding box center [199, 126] width 188 height 8
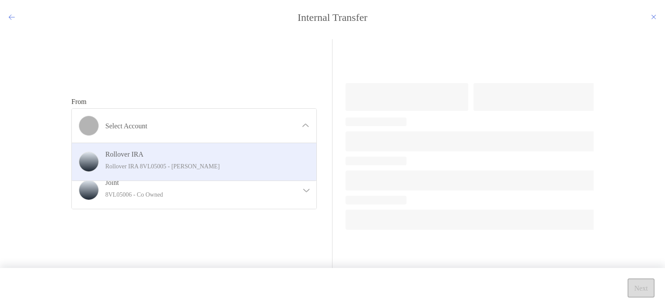
click at [171, 150] on h4 "Rollover IRA" at bounding box center [203, 154] width 196 height 8
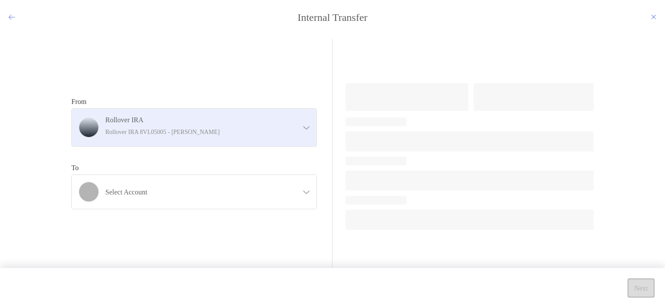
click at [181, 119] on h4 "Rollover IRA" at bounding box center [199, 120] width 188 height 8
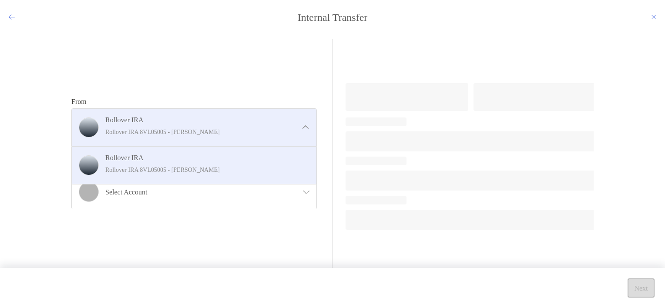
click at [181, 119] on h4 "Rollover IRA" at bounding box center [199, 120] width 188 height 8
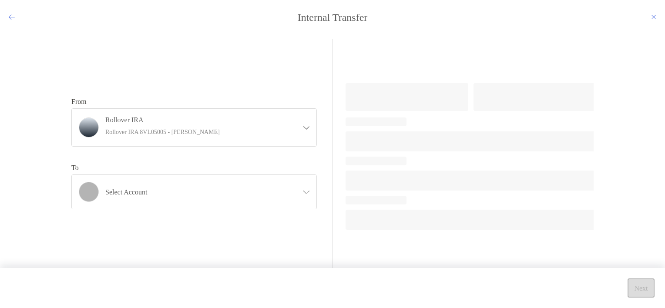
click at [10, 7] on div "Internal Transfer From Rollover IRA Rollover IRA 8VL05005 - Andrew Thomson Roll…" at bounding box center [332, 154] width 665 height 308
click at [11, 17] on icon "modal" at bounding box center [12, 16] width 6 height 7
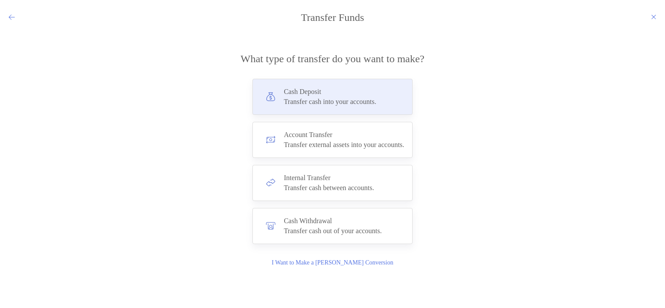
click at [352, 91] on h4 "Cash Deposit" at bounding box center [330, 92] width 92 height 8
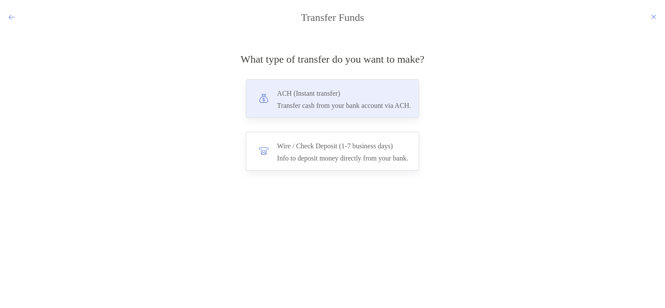
click at [408, 85] on div "ACH (Instant transfer) Transfer cash from your bank account via ACH." at bounding box center [333, 98] width 174 height 39
click at [0, 0] on input "***" at bounding box center [0, 0] width 0 height 0
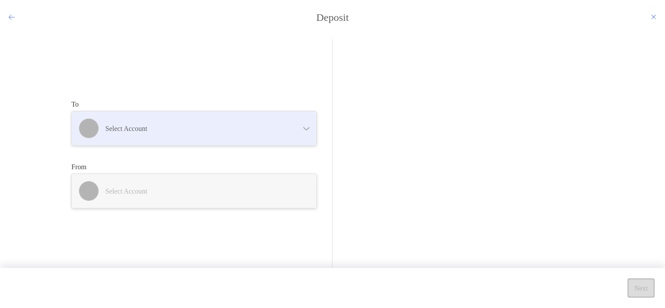
click at [207, 122] on div "Select account" at bounding box center [194, 128] width 245 height 34
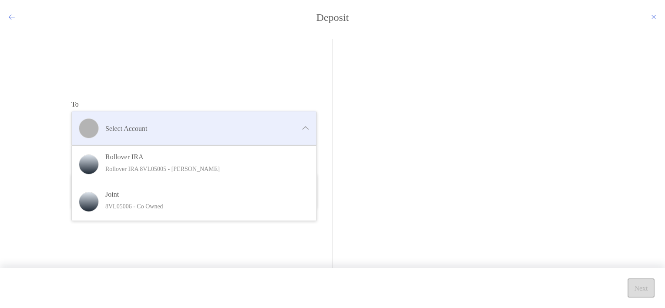
click at [207, 122] on div "Select account" at bounding box center [194, 128] width 245 height 34
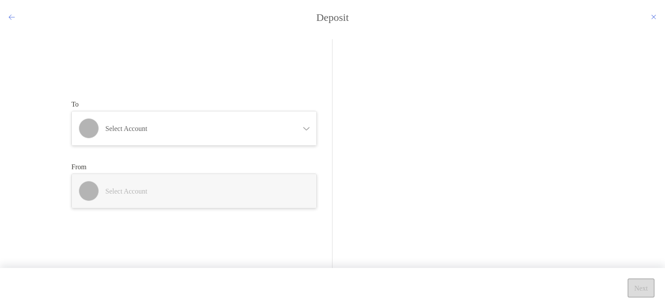
click at [10, 16] on icon "modal" at bounding box center [12, 16] width 6 height 7
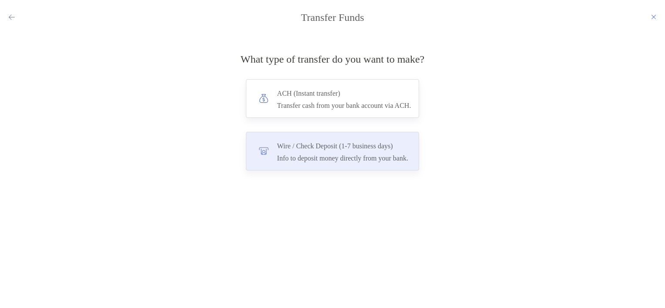
click at [339, 145] on h4 "Wire / Check Deposit (1-7 business days)" at bounding box center [342, 146] width 131 height 12
click at [0, 0] on input "****" at bounding box center [0, 0] width 0 height 0
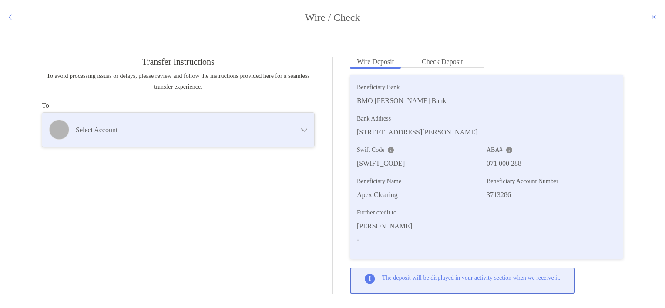
click at [178, 125] on div "Select account" at bounding box center [178, 130] width 272 height 34
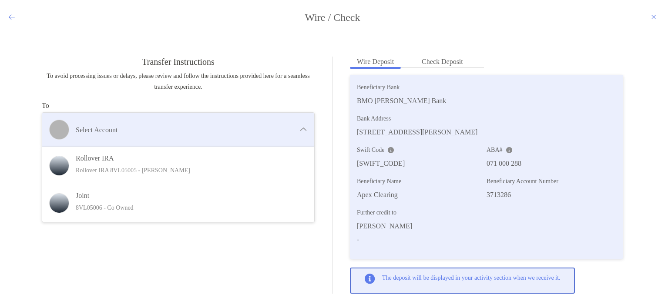
click at [178, 125] on div "Select account" at bounding box center [178, 130] width 272 height 34
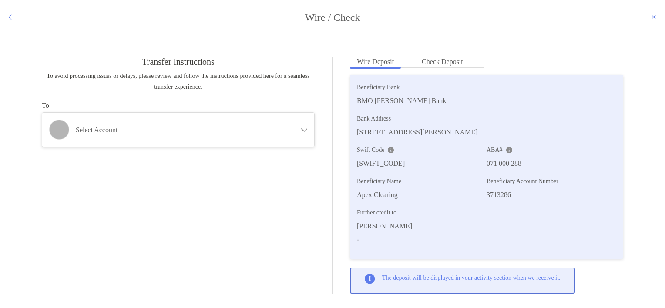
click at [10, 17] on icon "modal" at bounding box center [12, 16] width 6 height 7
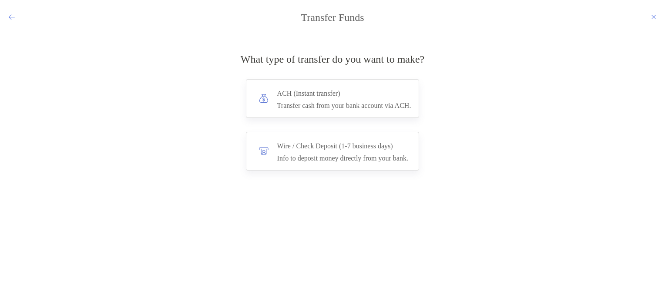
click at [10, 17] on icon "modal" at bounding box center [12, 16] width 6 height 7
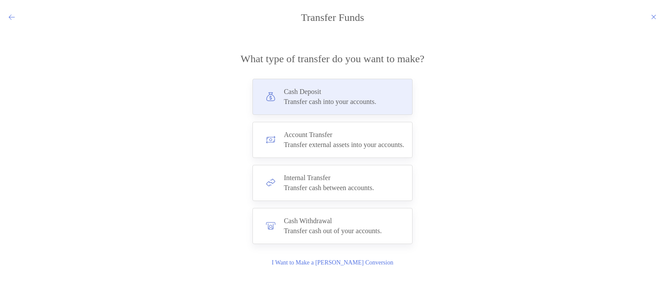
drag, startPoint x: 383, startPoint y: 92, endPoint x: 349, endPoint y: 88, distance: 34.7
click at [349, 88] on div "Cash Deposit Transfer cash into your accounts." at bounding box center [333, 97] width 160 height 36
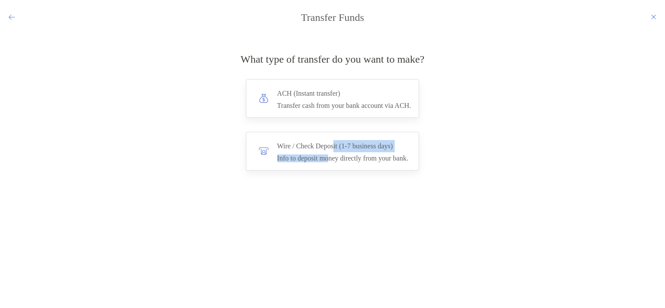
drag, startPoint x: 333, startPoint y: 143, endPoint x: 328, endPoint y: 188, distance: 45.1
click at [328, 188] on div "What type of transfer do you want to make? *** ACH (Instant transfer) Transfer …" at bounding box center [332, 163] width 651 height 249
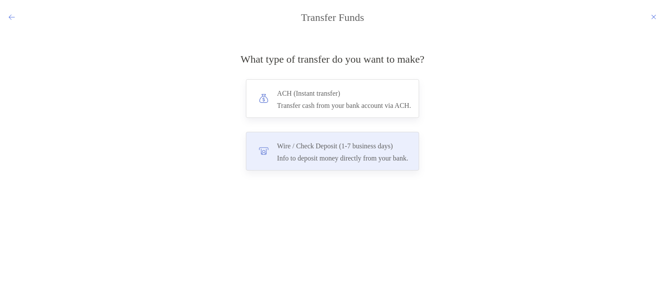
click at [286, 143] on h4 "Wire / Check Deposit (1-7 business days)" at bounding box center [342, 146] width 131 height 12
click at [0, 0] on input "****" at bounding box center [0, 0] width 0 height 0
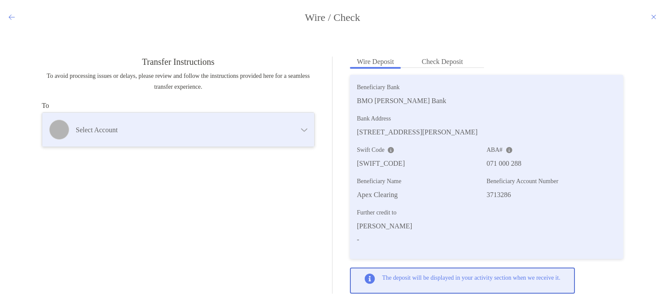
click at [196, 124] on div "Select account" at bounding box center [178, 130] width 272 height 34
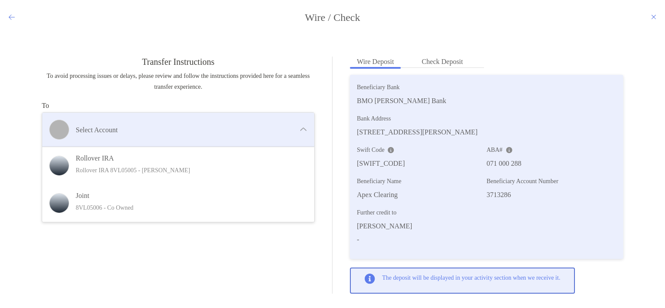
click at [196, 124] on div "Select account" at bounding box center [178, 130] width 272 height 34
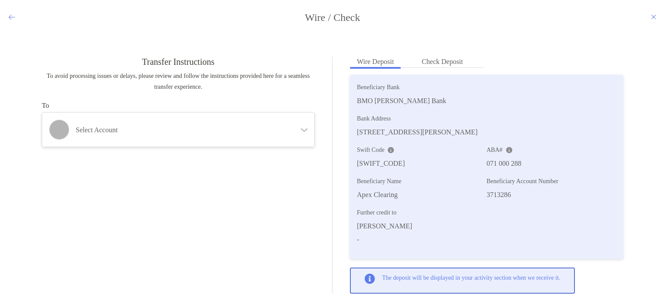
click at [9, 18] on icon "modal" at bounding box center [12, 16] width 6 height 7
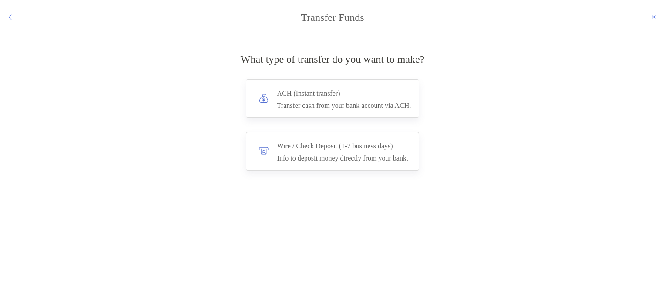
click at [9, 18] on icon "modal" at bounding box center [12, 16] width 6 height 7
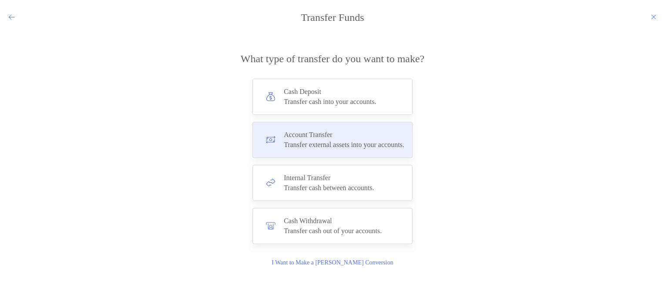
click at [331, 141] on div "Transfer external assets into your accounts." at bounding box center [344, 145] width 121 height 8
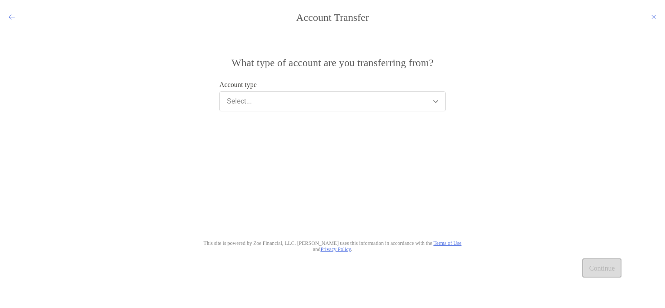
click at [310, 105] on button "Select..." at bounding box center [332, 101] width 226 height 20
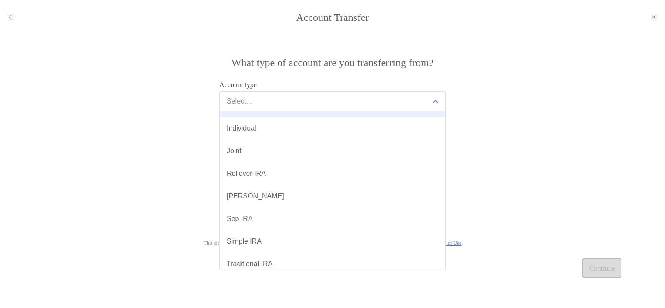
scroll to position [40, 0]
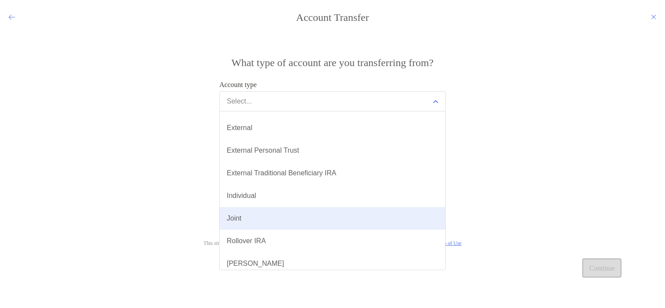
click at [263, 216] on button "Joint" at bounding box center [333, 218] width 226 height 23
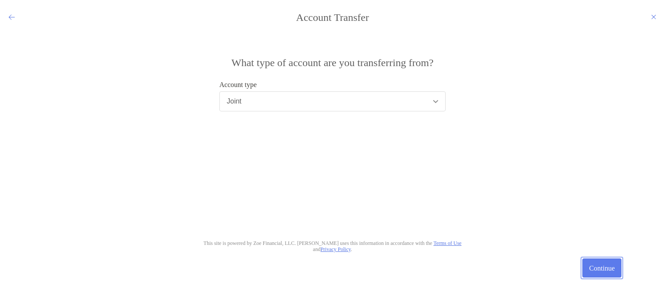
click at [591, 259] on button "Continue" at bounding box center [602, 268] width 39 height 19
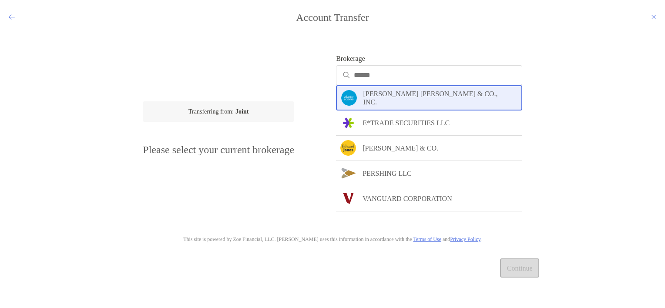
scroll to position [0, 0]
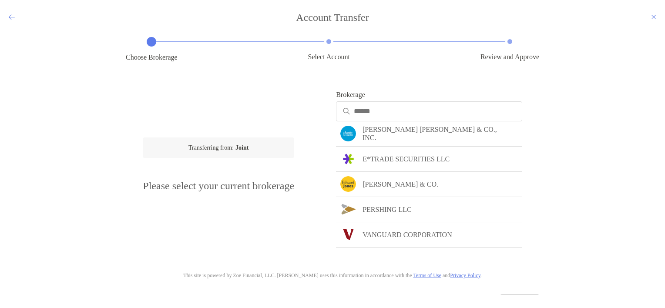
click at [16, 16] on h4 "Account Transfer" at bounding box center [332, 17] width 665 height 12
click at [10, 17] on icon "modal" at bounding box center [12, 16] width 6 height 7
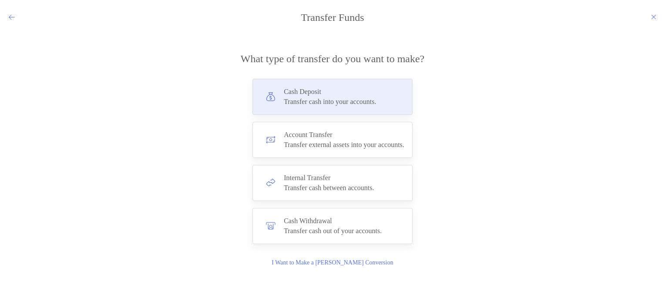
click at [399, 89] on div "Cash Deposit Transfer cash into your accounts." at bounding box center [333, 97] width 160 height 36
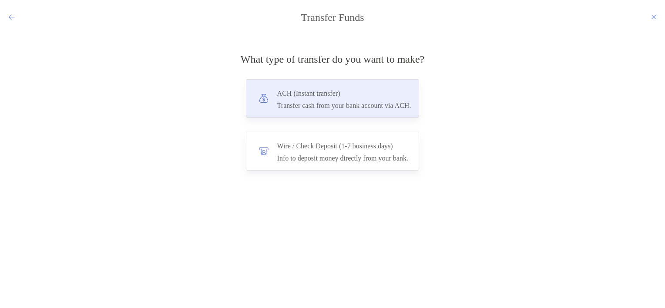
click at [369, 99] on h4 "ACH (Instant transfer)" at bounding box center [344, 94] width 134 height 12
click at [0, 0] on input "***" at bounding box center [0, 0] width 0 height 0
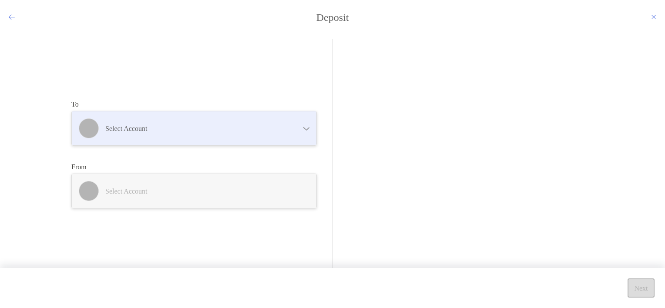
click at [197, 125] on h4 "Select account" at bounding box center [199, 129] width 188 height 8
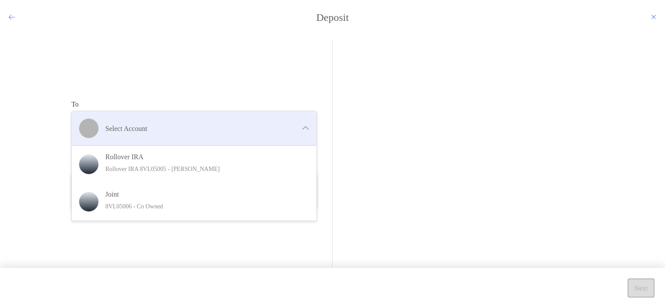
click at [197, 125] on h4 "Select account" at bounding box center [199, 129] width 188 height 8
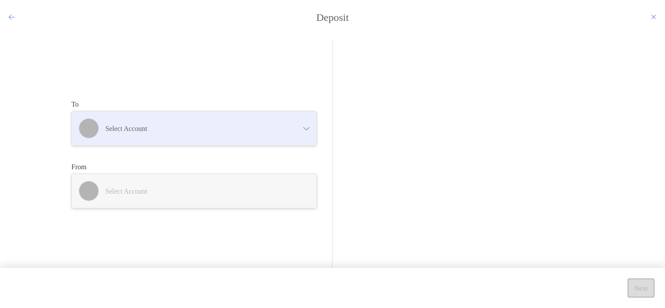
click at [197, 125] on h4 "Select account" at bounding box center [199, 129] width 188 height 8
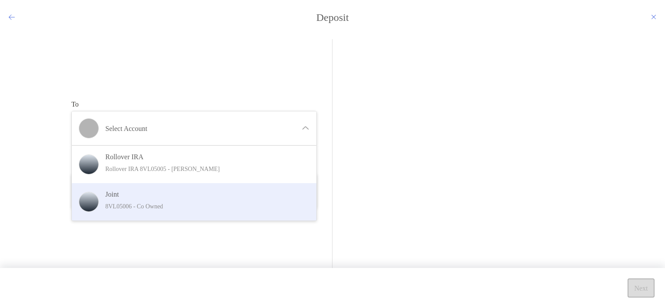
click at [174, 189] on div "Joint 8VL05006 - Co Owned" at bounding box center [194, 201] width 245 height 37
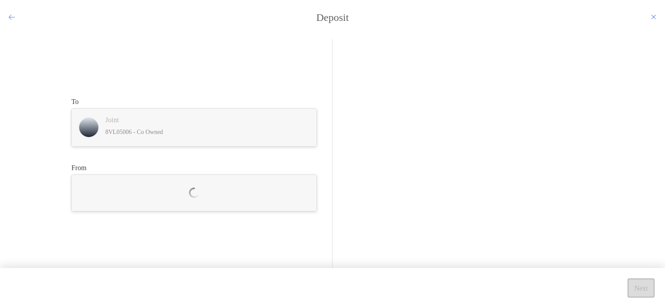
click at [192, 103] on div "To Joint 8VL05006 - Co Owned Rollover IRA Rollover IRA 8VL05005 - Andrew Thomso…" at bounding box center [194, 122] width 246 height 49
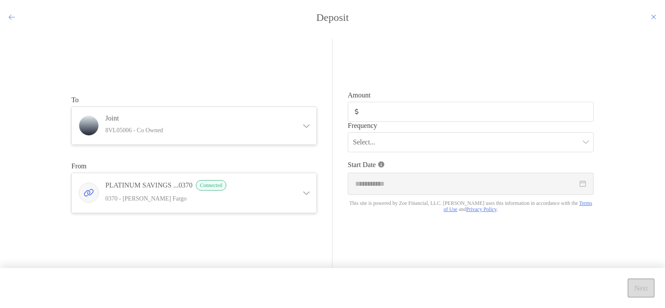
click at [381, 106] on div "modal" at bounding box center [471, 112] width 246 height 20
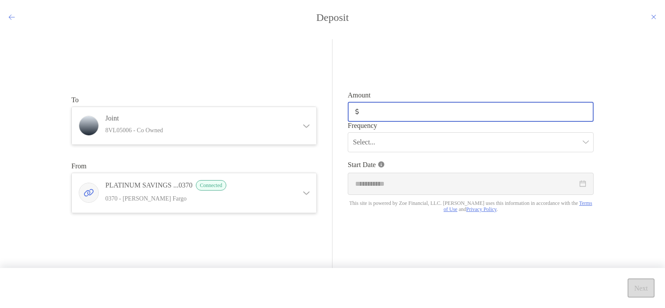
click at [381, 108] on input "Amount" at bounding box center [478, 111] width 230 height 7
type input "******"
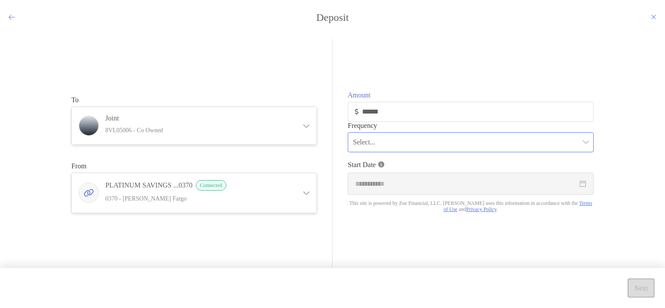
click at [437, 145] on input "modal" at bounding box center [466, 142] width 227 height 19
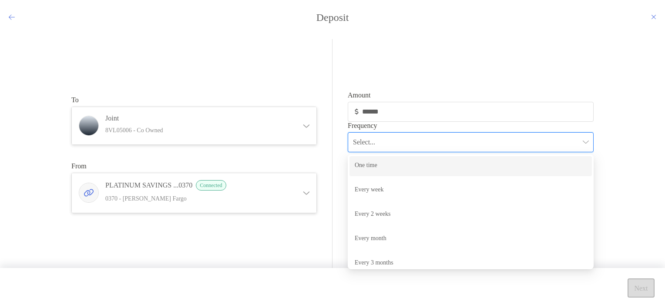
click at [413, 169] on div "One time" at bounding box center [471, 166] width 232 height 11
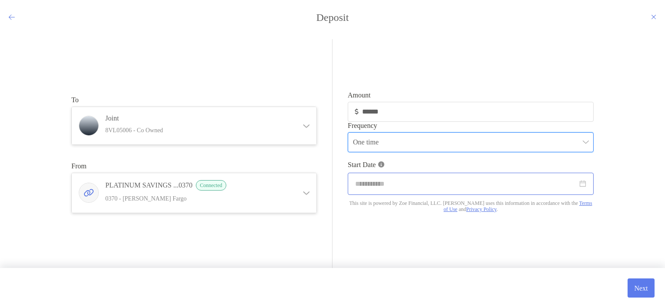
click at [502, 193] on div "modal" at bounding box center [471, 184] width 246 height 22
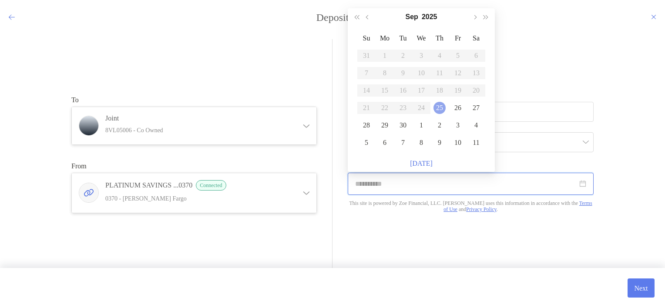
type input "**********"
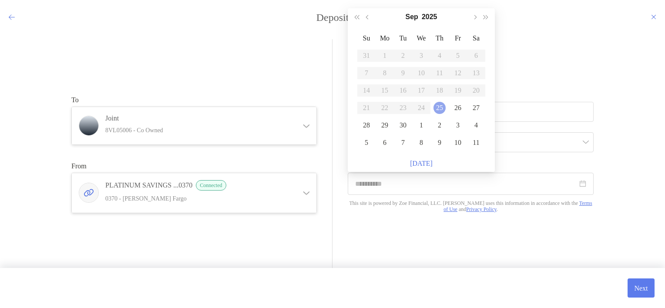
click at [441, 102] on div "25" at bounding box center [440, 108] width 12 height 12
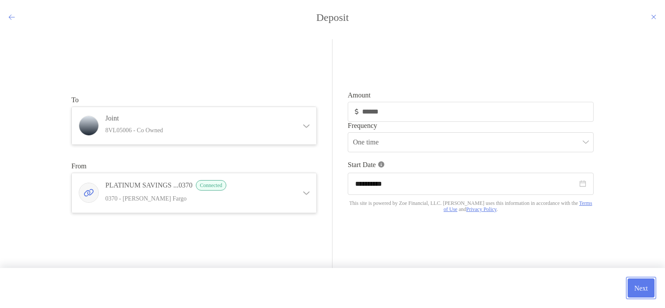
click at [636, 280] on button "Next" at bounding box center [641, 288] width 27 height 19
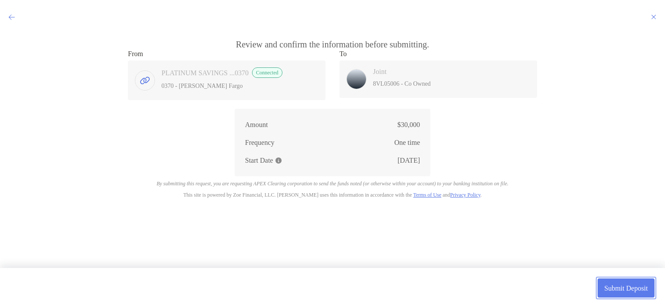
click at [616, 283] on button "Submit Deposit" at bounding box center [626, 288] width 57 height 19
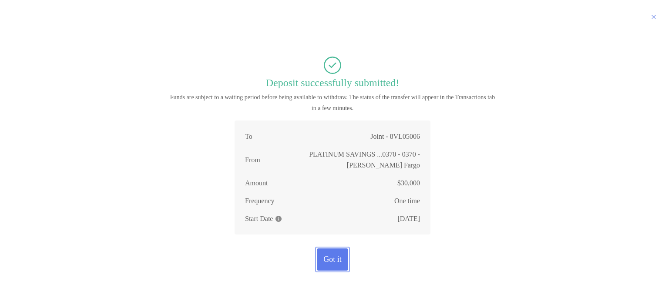
click at [335, 251] on button "Got it" at bounding box center [333, 260] width 32 height 22
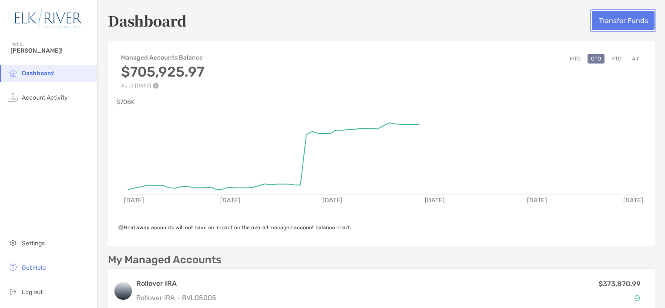
click at [630, 18] on button "Transfer Funds" at bounding box center [623, 20] width 63 height 19
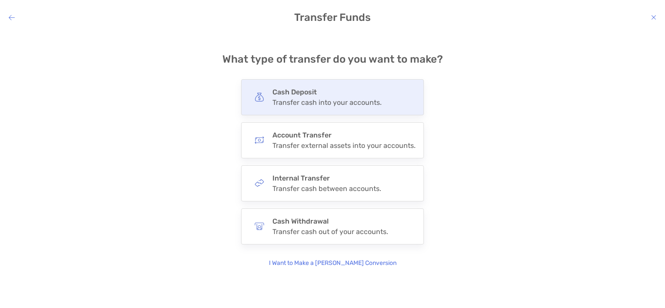
click at [313, 87] on div "Cash Deposit Transfer cash into your accounts." at bounding box center [332, 97] width 183 height 36
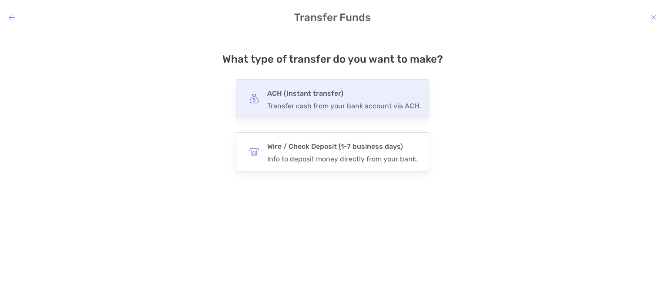
click at [395, 99] on div "ACH (Instant transfer) Transfer cash from your bank account via ACH." at bounding box center [344, 99] width 154 height 23
click at [0, 0] on input "***" at bounding box center [0, 0] width 0 height 0
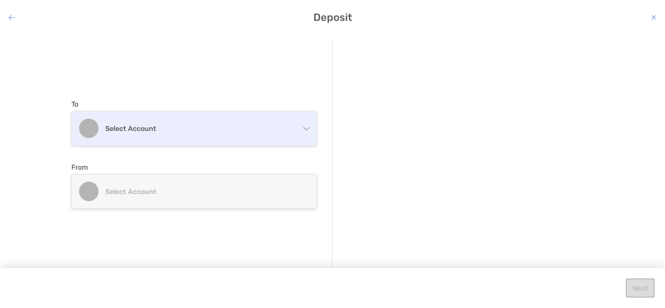
drag, startPoint x: 181, startPoint y: 138, endPoint x: 153, endPoint y: 126, distance: 30.6
drag, startPoint x: 153, startPoint y: 126, endPoint x: 86, endPoint y: 117, distance: 67.7
click at [86, 117] on div "Select account" at bounding box center [194, 128] width 245 height 34
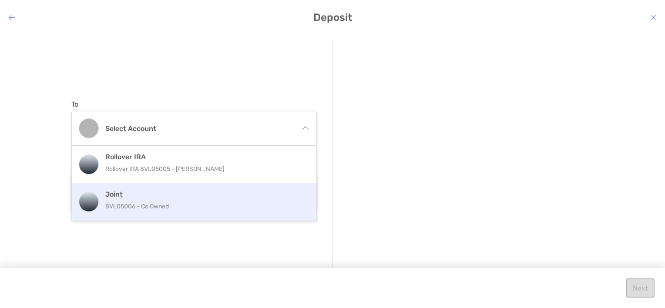
click at [117, 192] on h4 "Joint" at bounding box center [203, 194] width 196 height 8
